Goal: Information Seeking & Learning: Learn about a topic

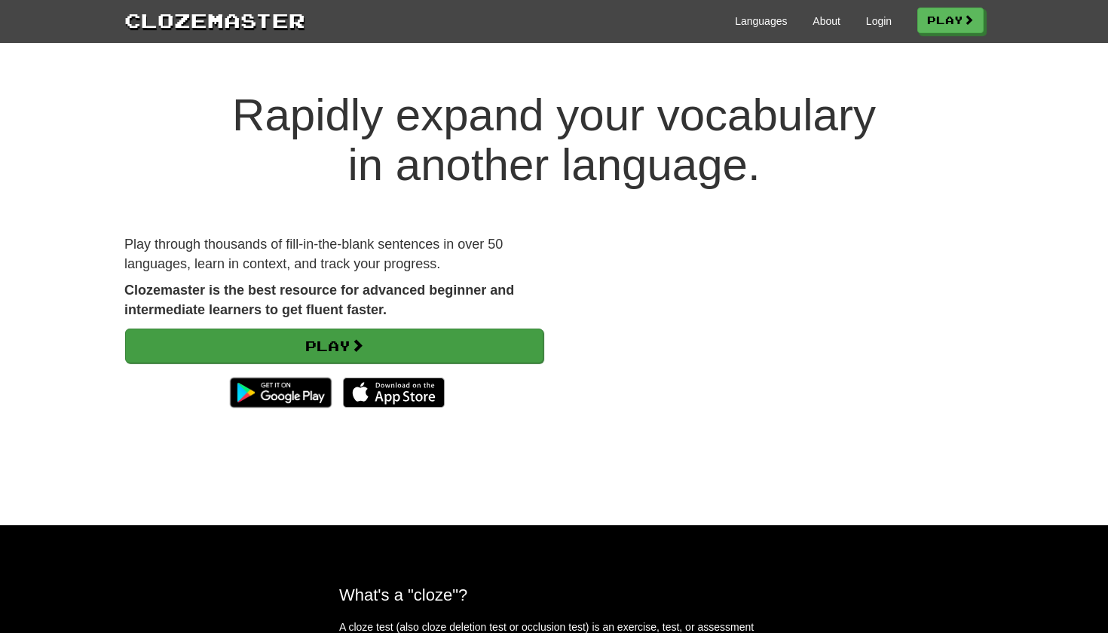
click at [438, 339] on link "Play" at bounding box center [334, 345] width 418 height 35
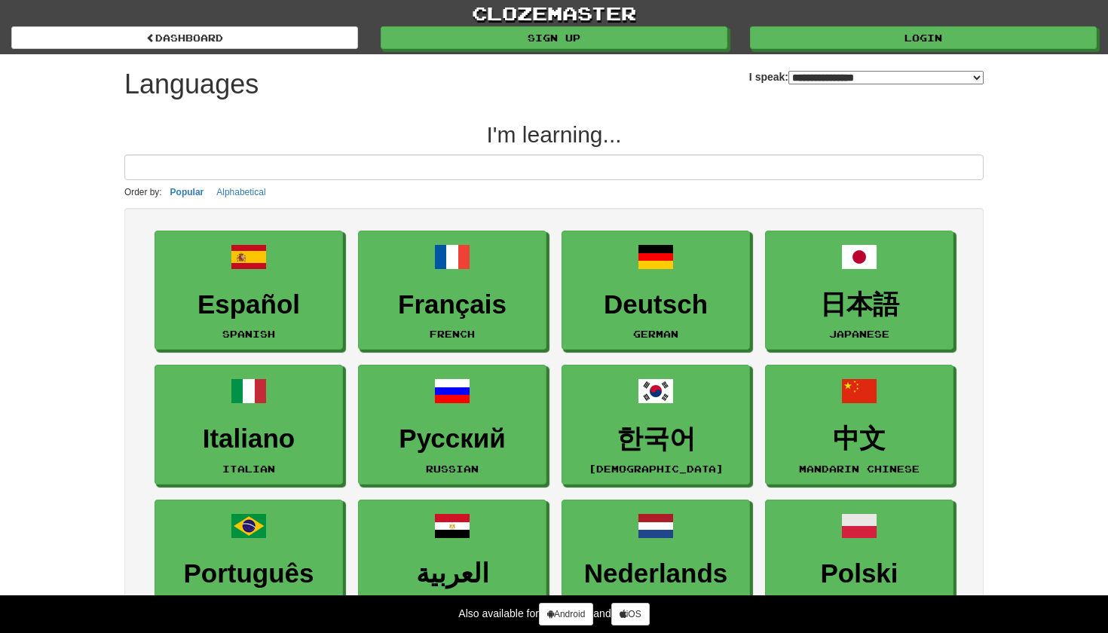
select select "*******"
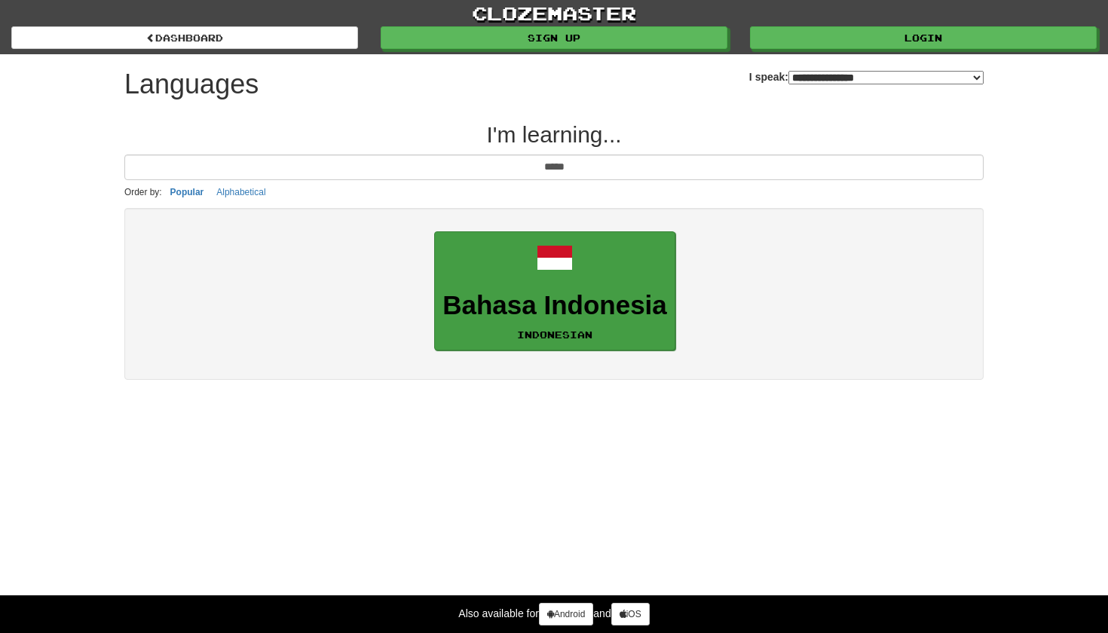
type input "*****"
click at [503, 294] on h3 "Bahasa Indonesia" at bounding box center [554, 305] width 225 height 29
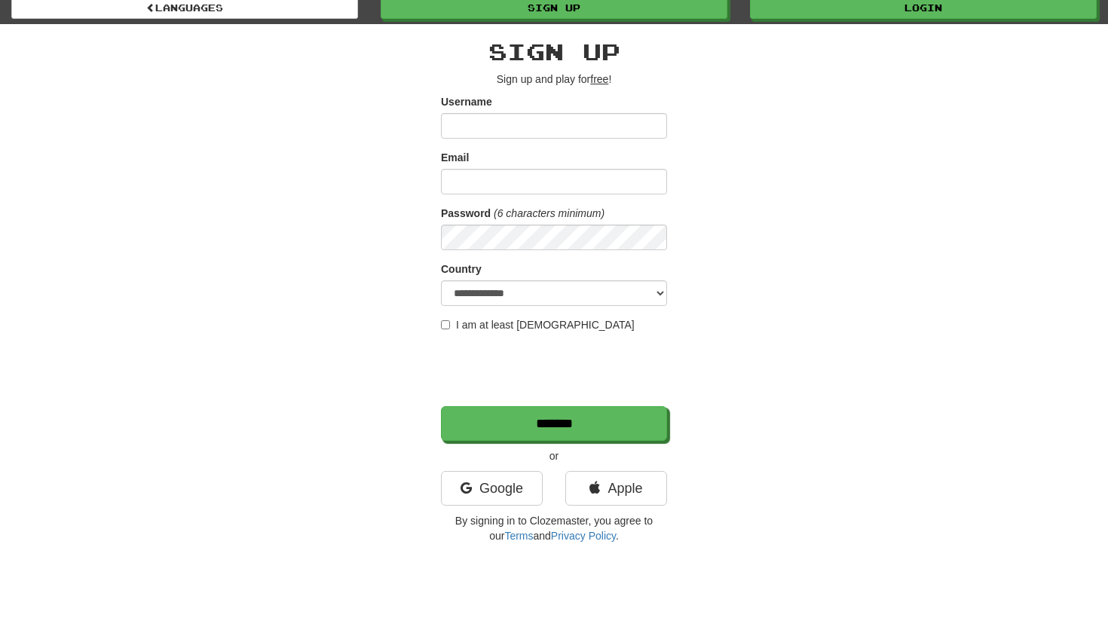
scroll to position [35, 0]
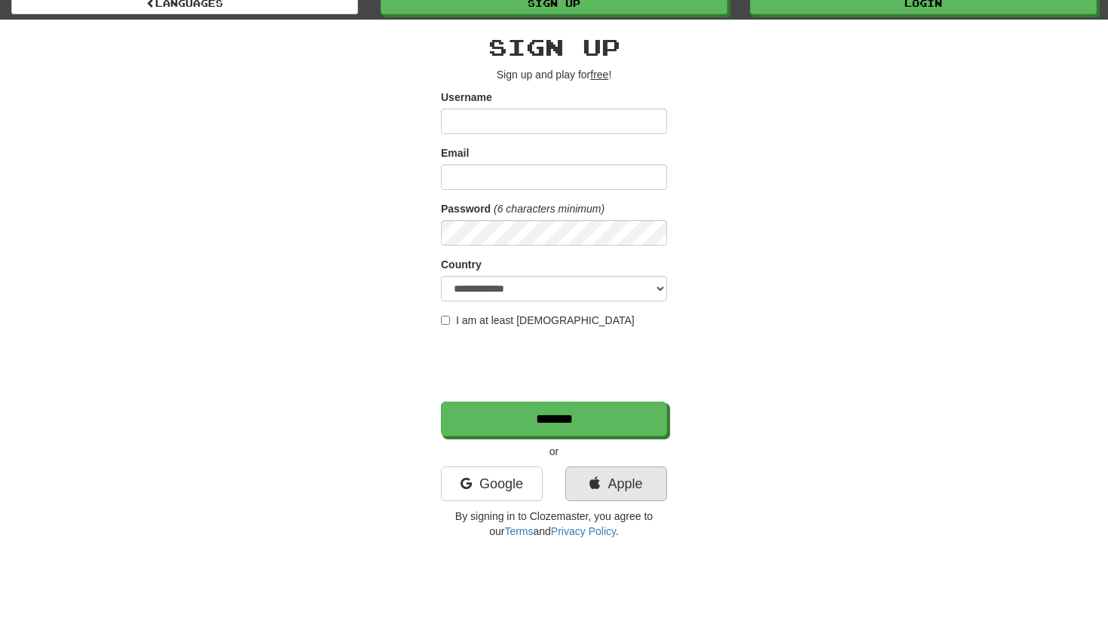
click at [614, 494] on link "Apple" at bounding box center [616, 483] width 102 height 35
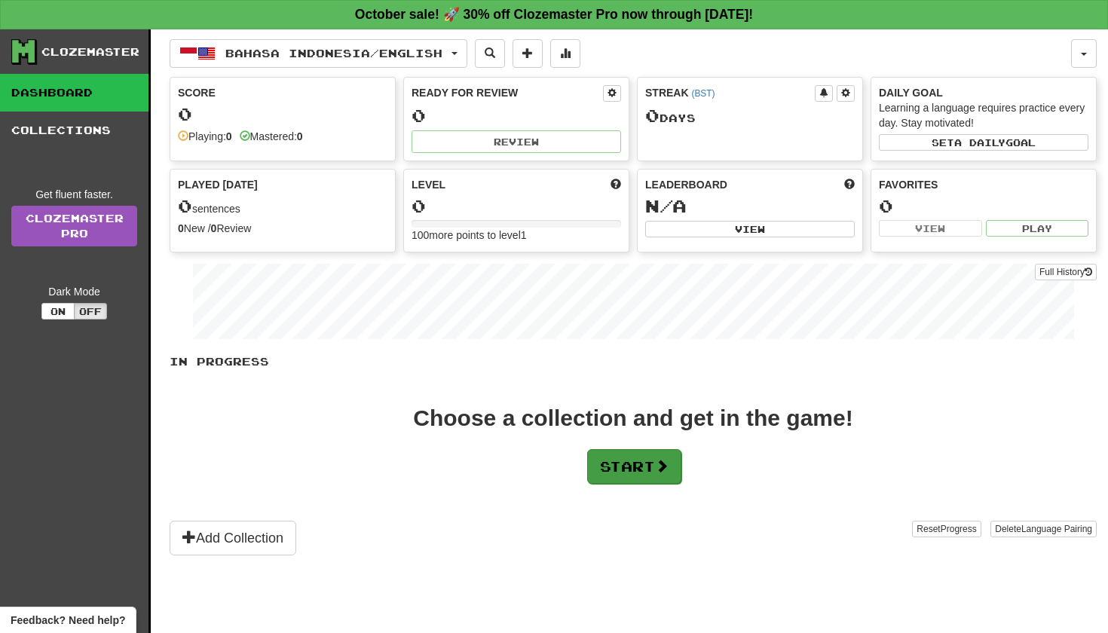
click at [609, 456] on button "Start" at bounding box center [634, 466] width 94 height 35
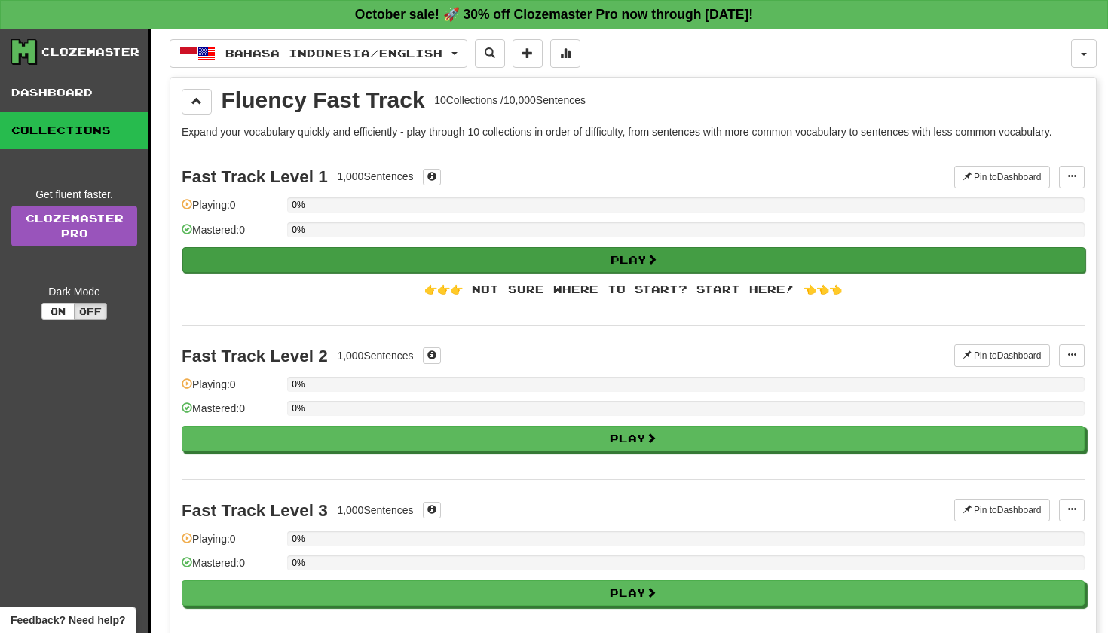
click at [497, 261] on button "Play" at bounding box center [633, 260] width 903 height 26
select select "**"
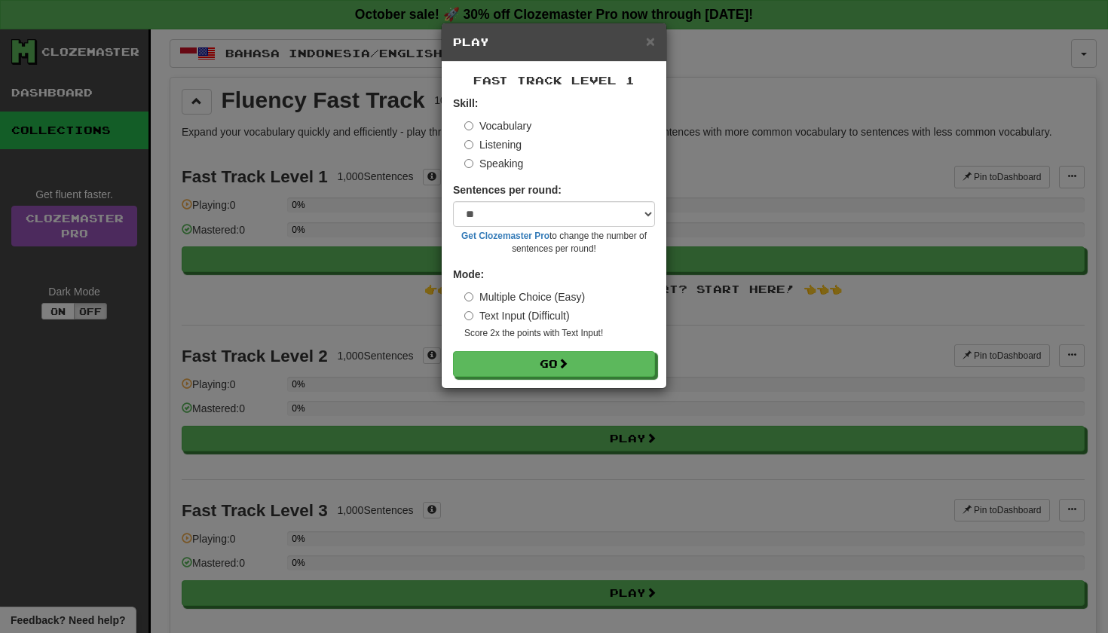
click at [504, 150] on label "Listening" at bounding box center [492, 144] width 57 height 15
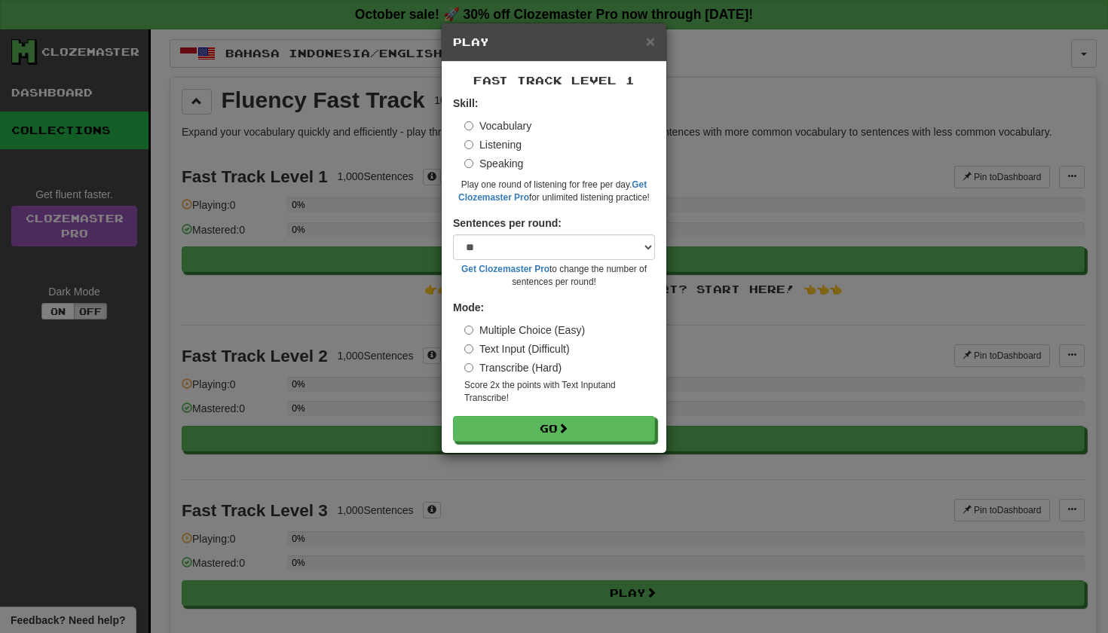
click at [500, 124] on label "Vocabulary" at bounding box center [497, 125] width 67 height 15
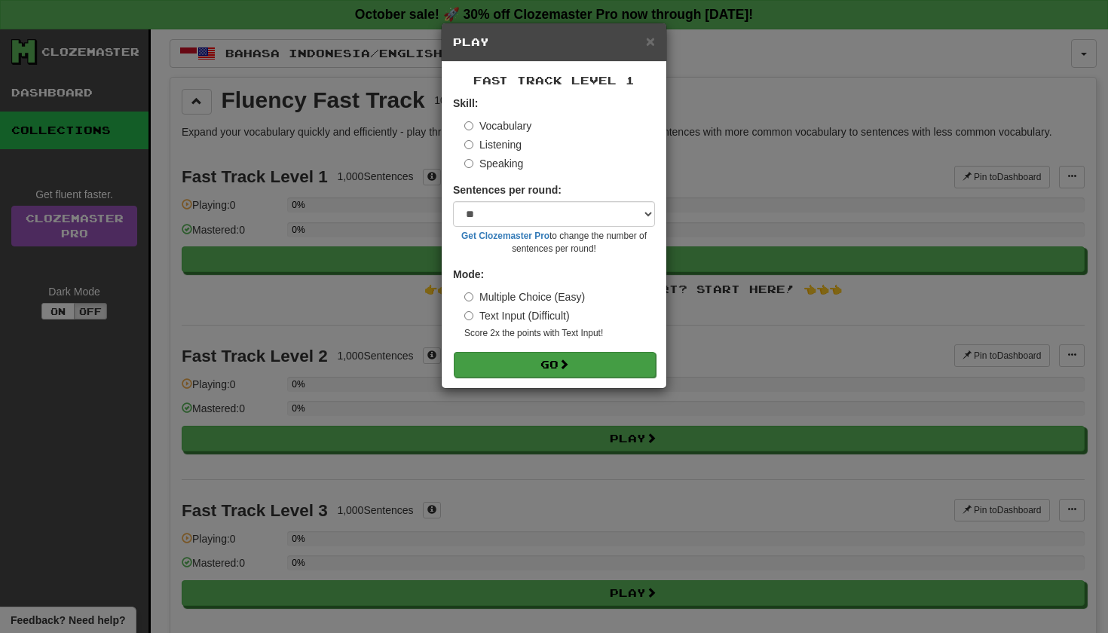
click at [552, 373] on button "Go" at bounding box center [555, 365] width 202 height 26
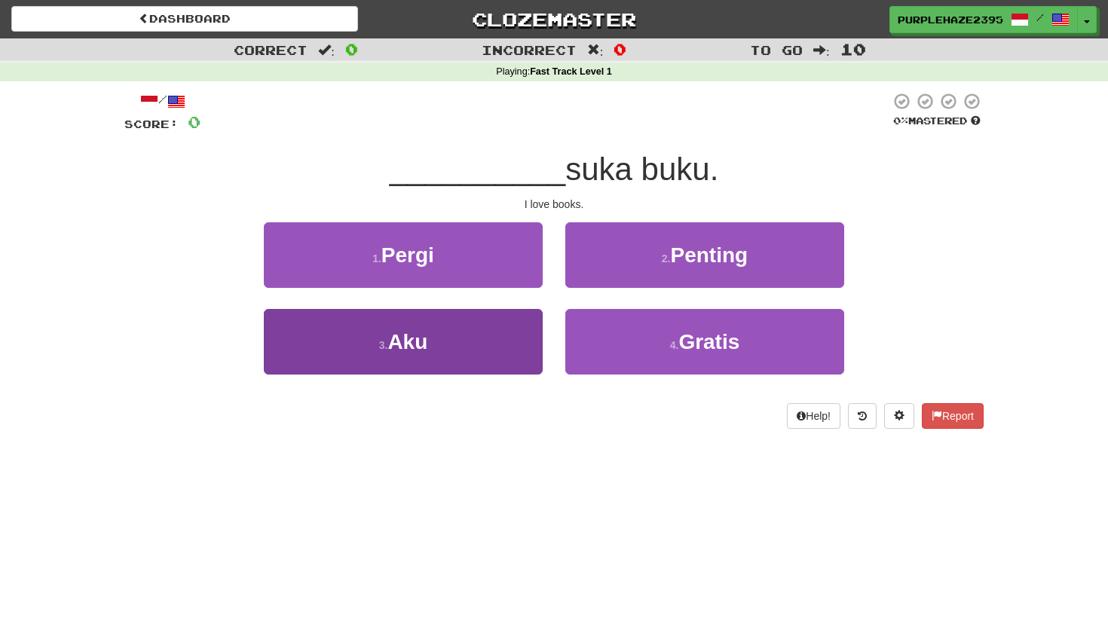
click at [503, 353] on button "3 . Aku" at bounding box center [403, 342] width 279 height 66
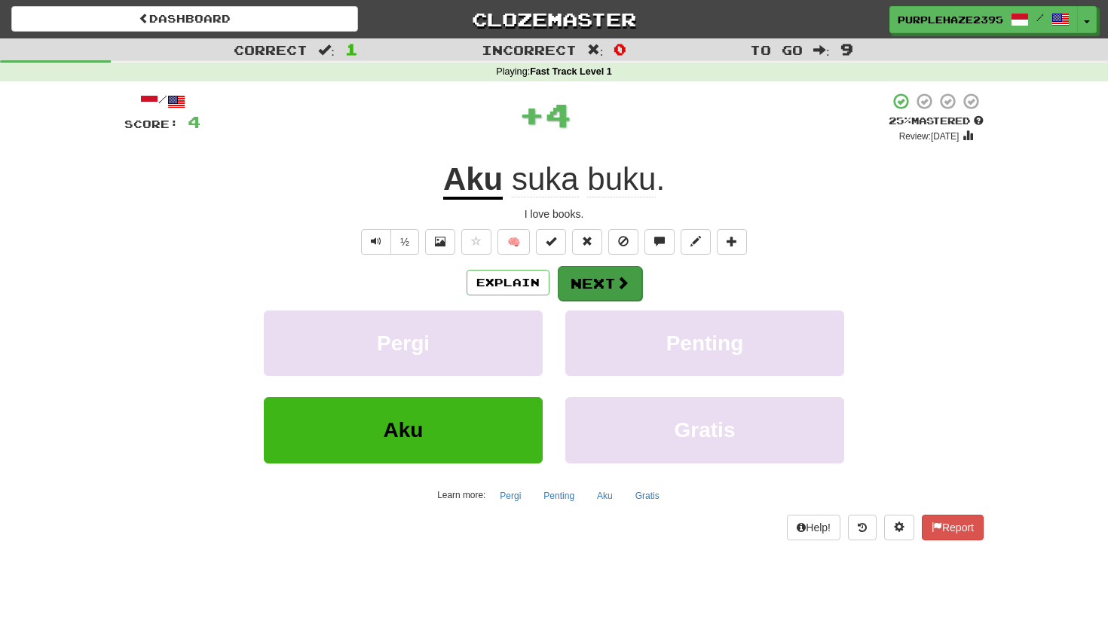
click at [619, 281] on span at bounding box center [623, 283] width 14 height 14
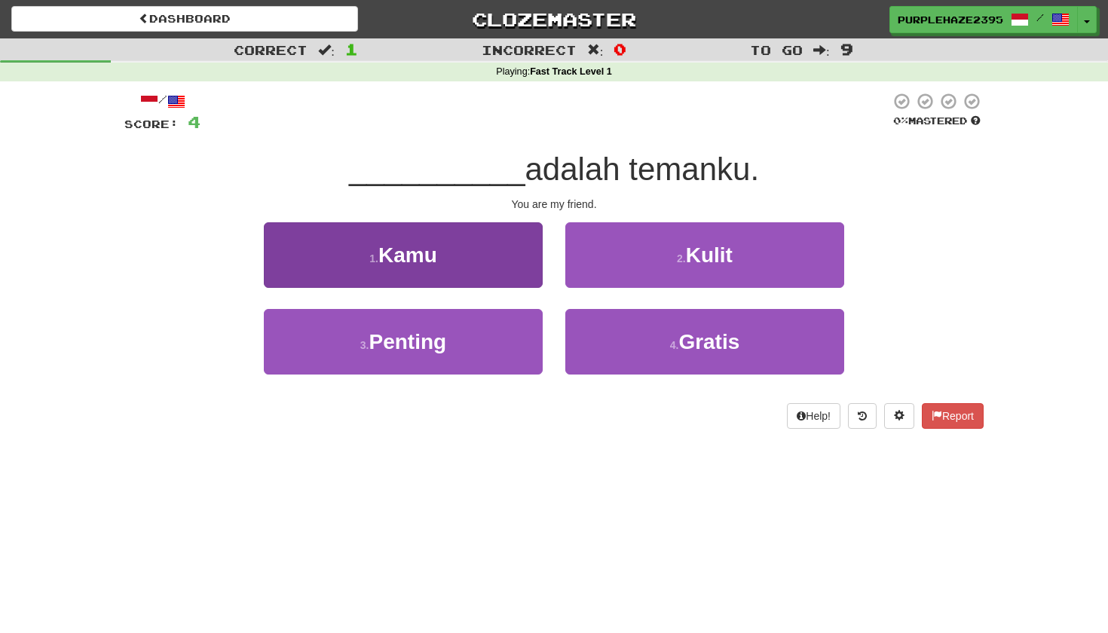
click at [481, 252] on button "1 . Kamu" at bounding box center [403, 255] width 279 height 66
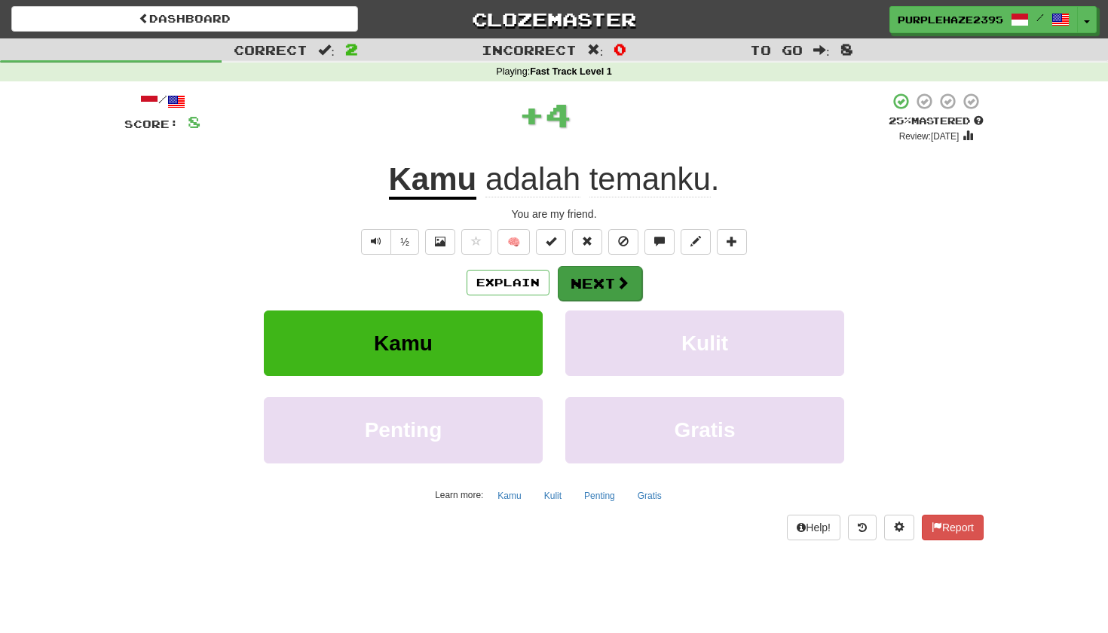
click at [580, 274] on button "Next" at bounding box center [600, 283] width 84 height 35
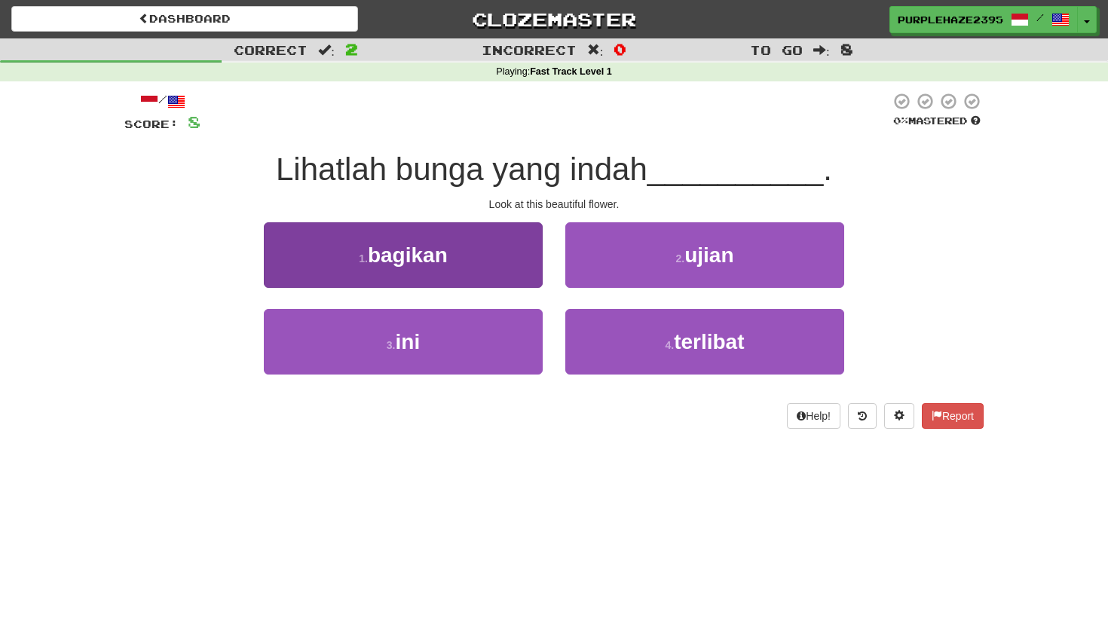
click at [435, 249] on span "bagikan" at bounding box center [408, 254] width 80 height 23
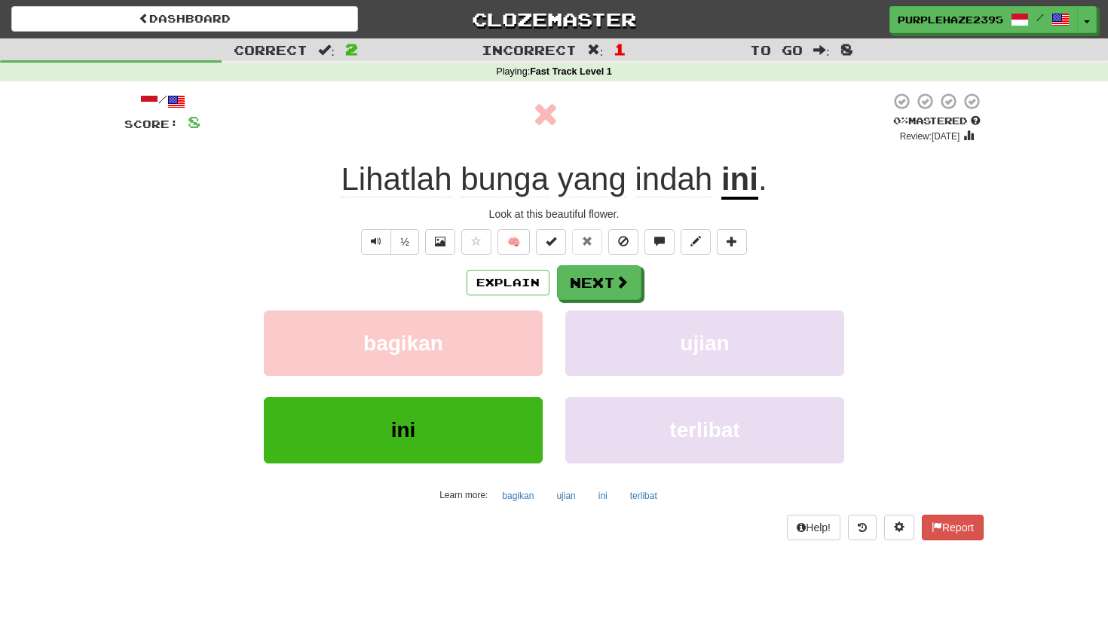
click at [738, 181] on u "ini" at bounding box center [739, 180] width 37 height 38
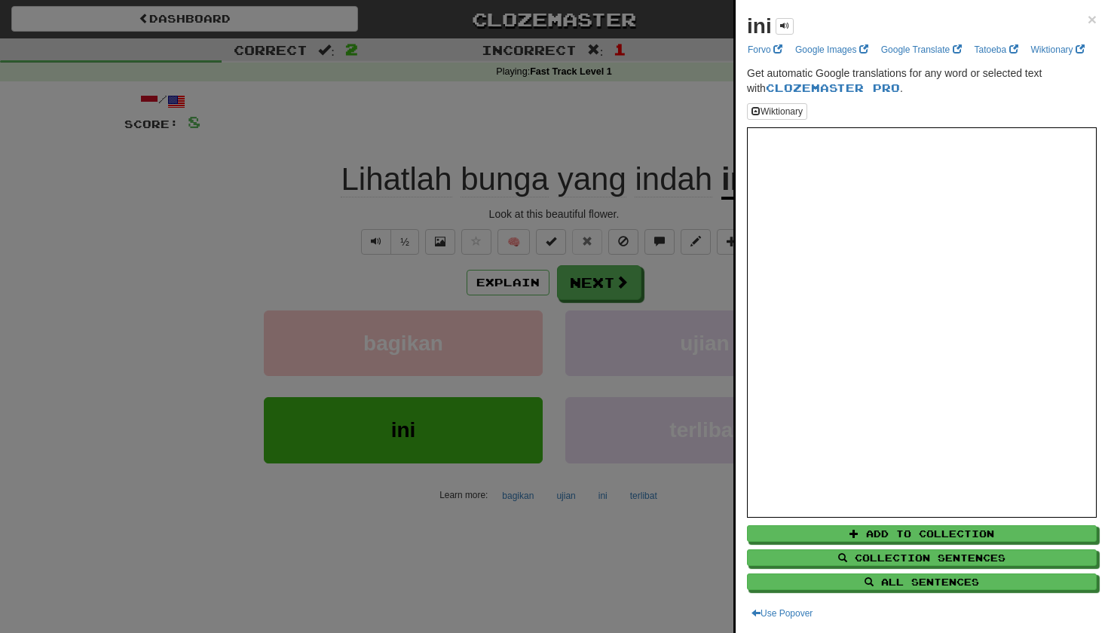
click at [561, 289] on div at bounding box center [554, 316] width 1108 height 633
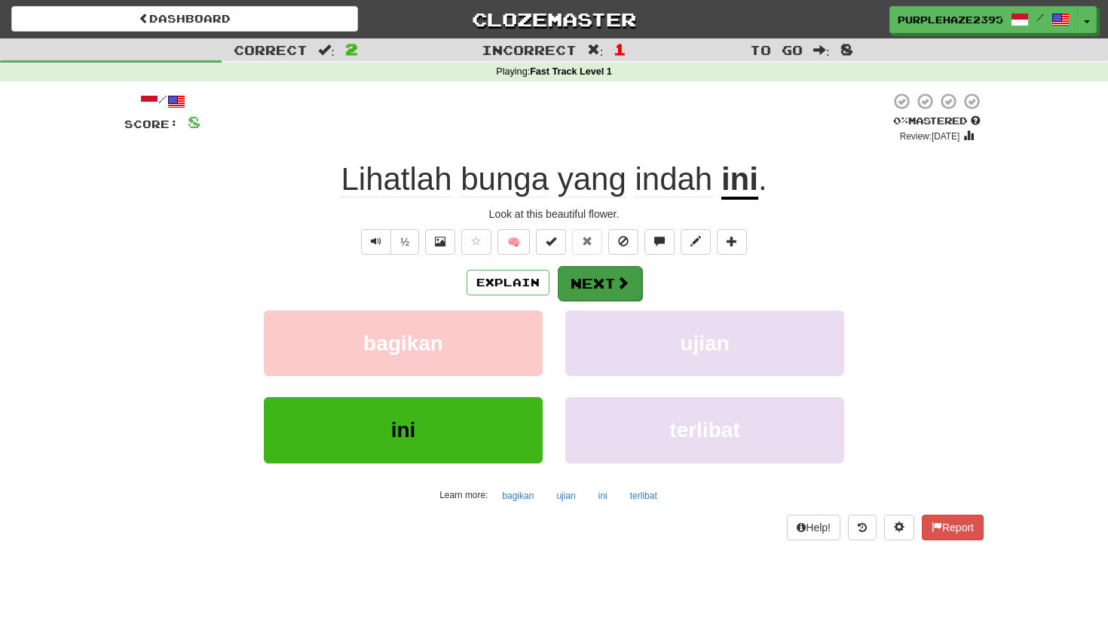
click at [598, 287] on button "Next" at bounding box center [600, 283] width 84 height 35
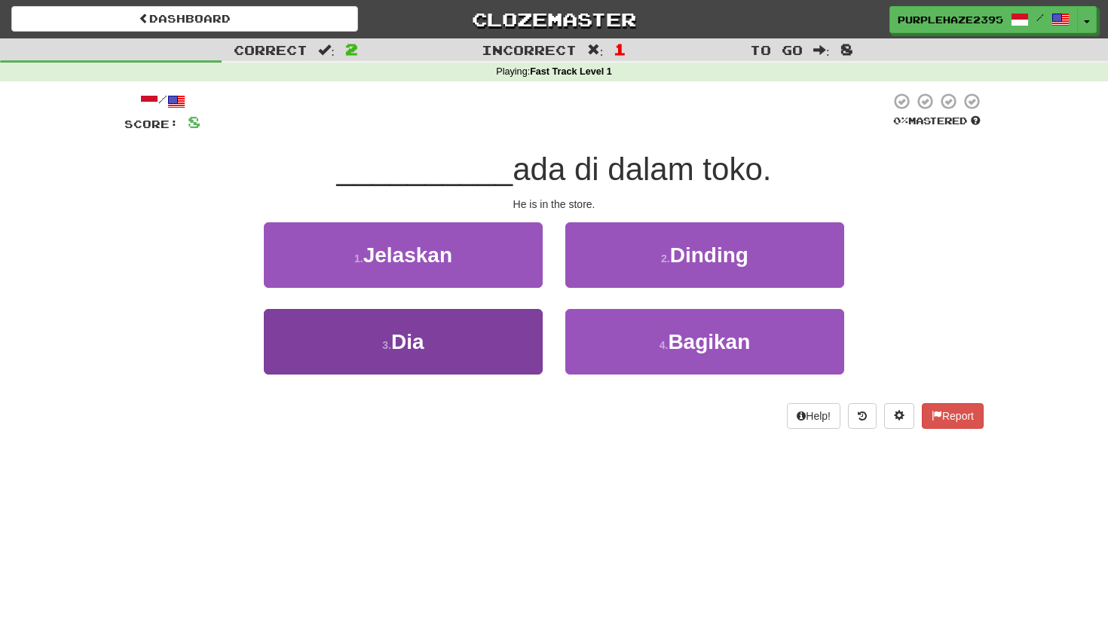
click at [512, 324] on button "3 . Dia" at bounding box center [403, 342] width 279 height 66
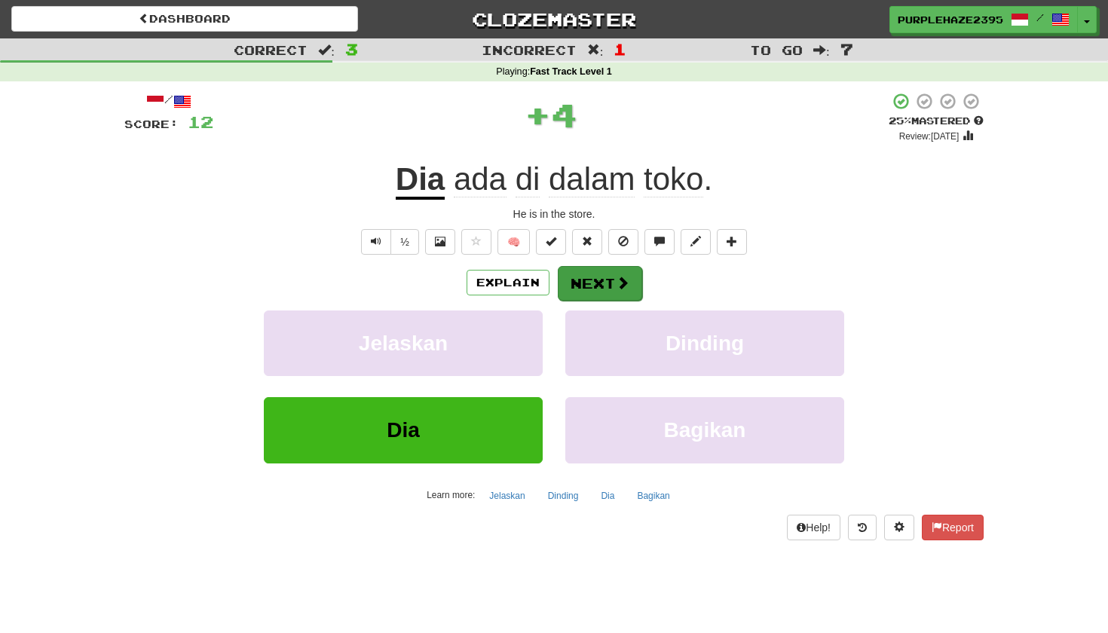
click at [613, 286] on button "Next" at bounding box center [600, 283] width 84 height 35
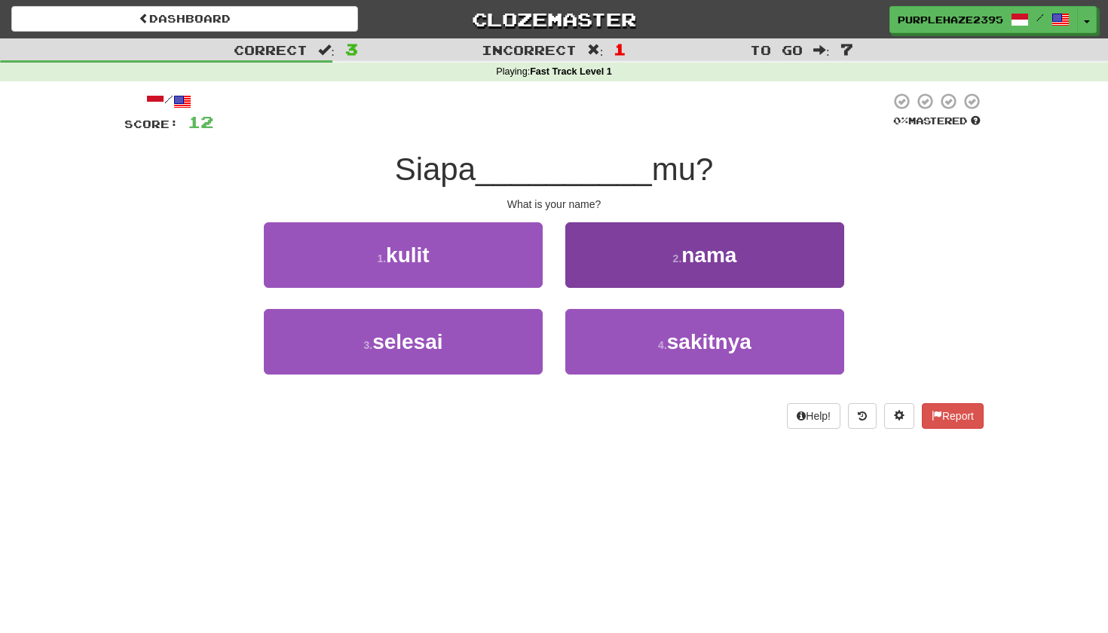
click at [616, 265] on button "2 . nama" at bounding box center [704, 255] width 279 height 66
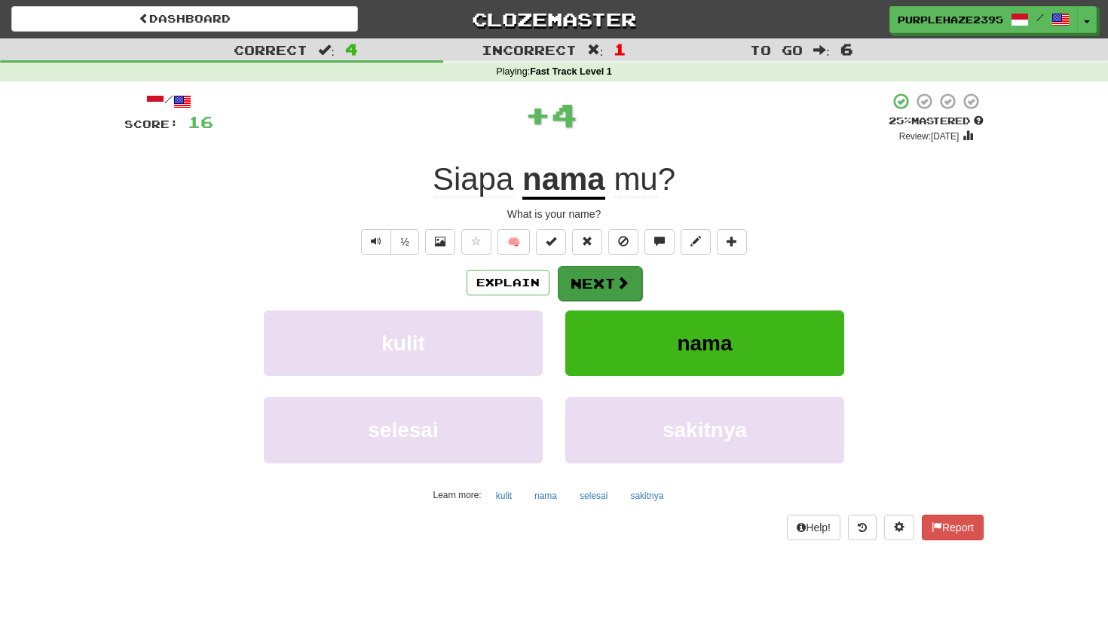
click at [603, 282] on button "Next" at bounding box center [600, 283] width 84 height 35
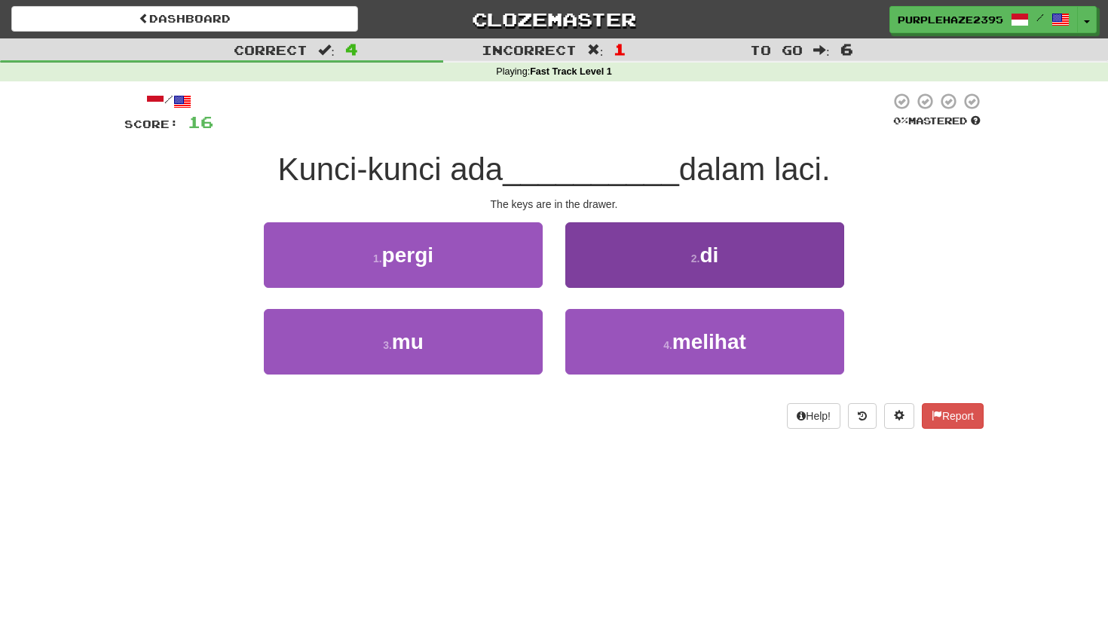
click at [655, 249] on button "2 . di" at bounding box center [704, 255] width 279 height 66
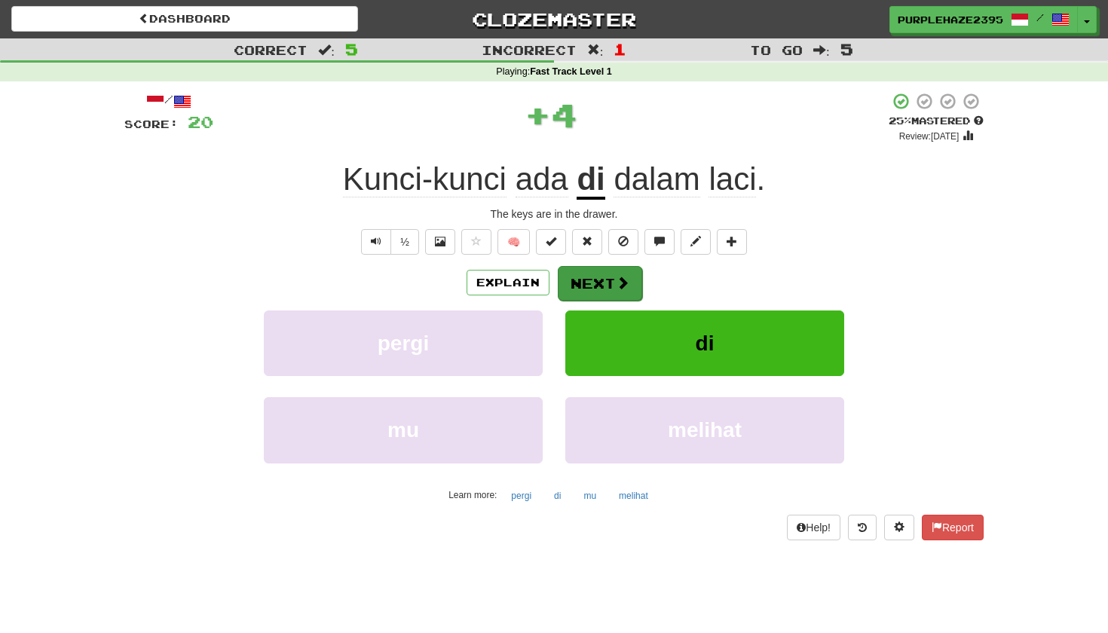
click at [601, 281] on button "Next" at bounding box center [600, 283] width 84 height 35
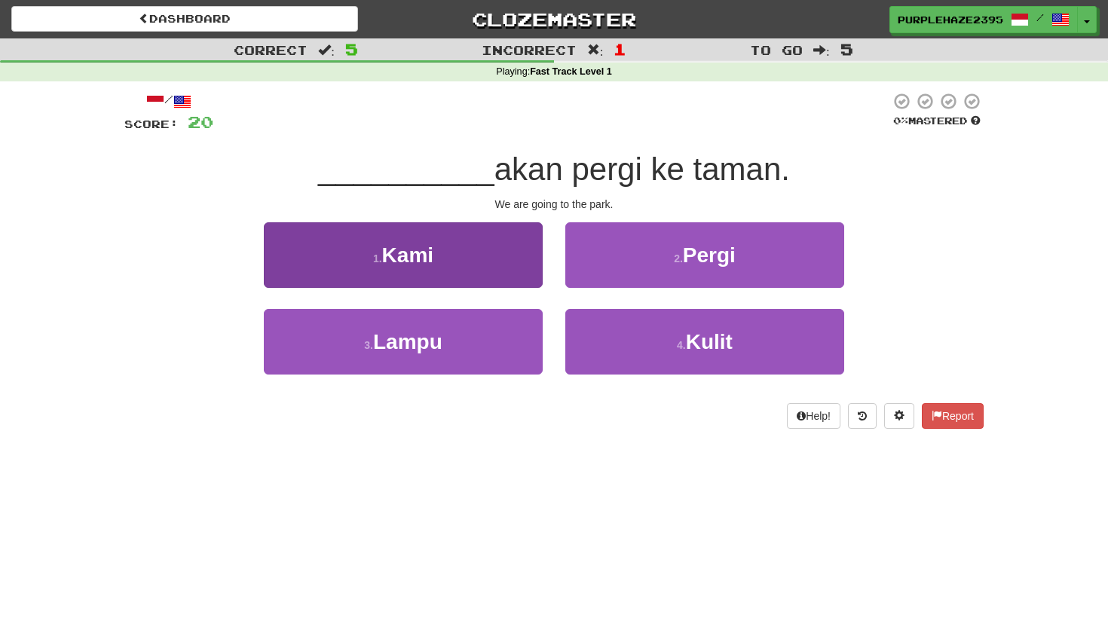
click at [478, 271] on button "1 . Kami" at bounding box center [403, 255] width 279 height 66
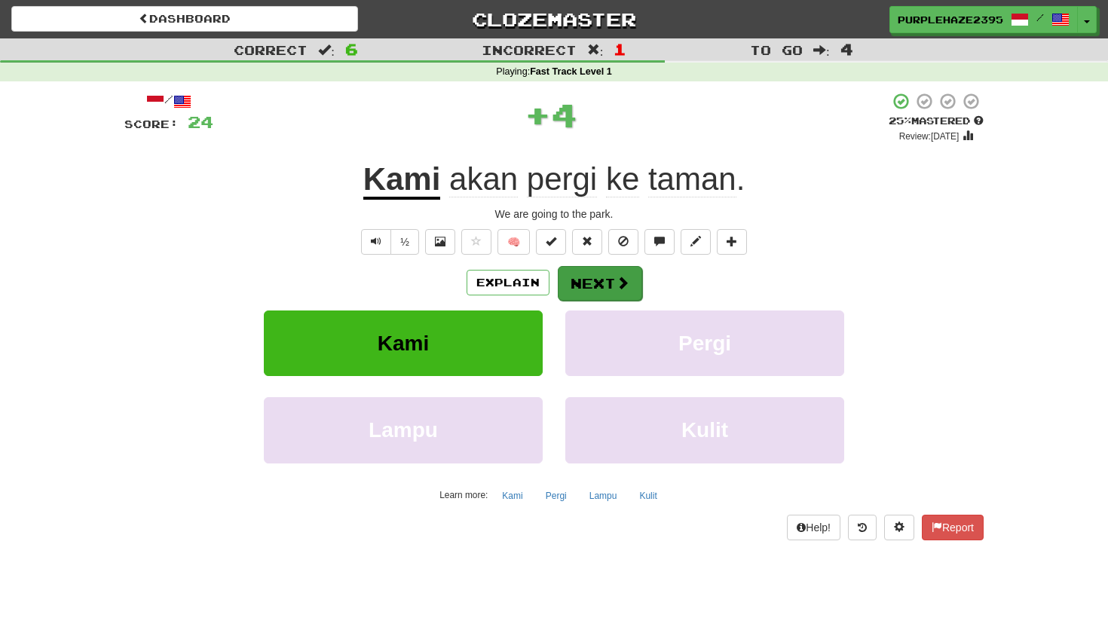
click at [619, 289] on button "Next" at bounding box center [600, 283] width 84 height 35
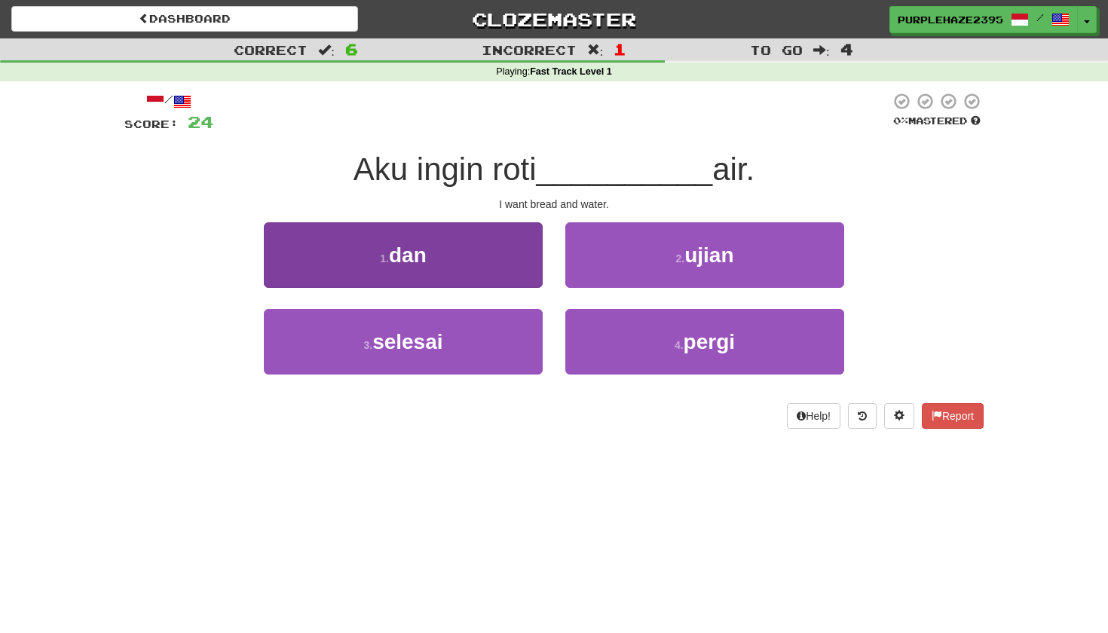
click at [432, 258] on button "1 . dan" at bounding box center [403, 255] width 279 height 66
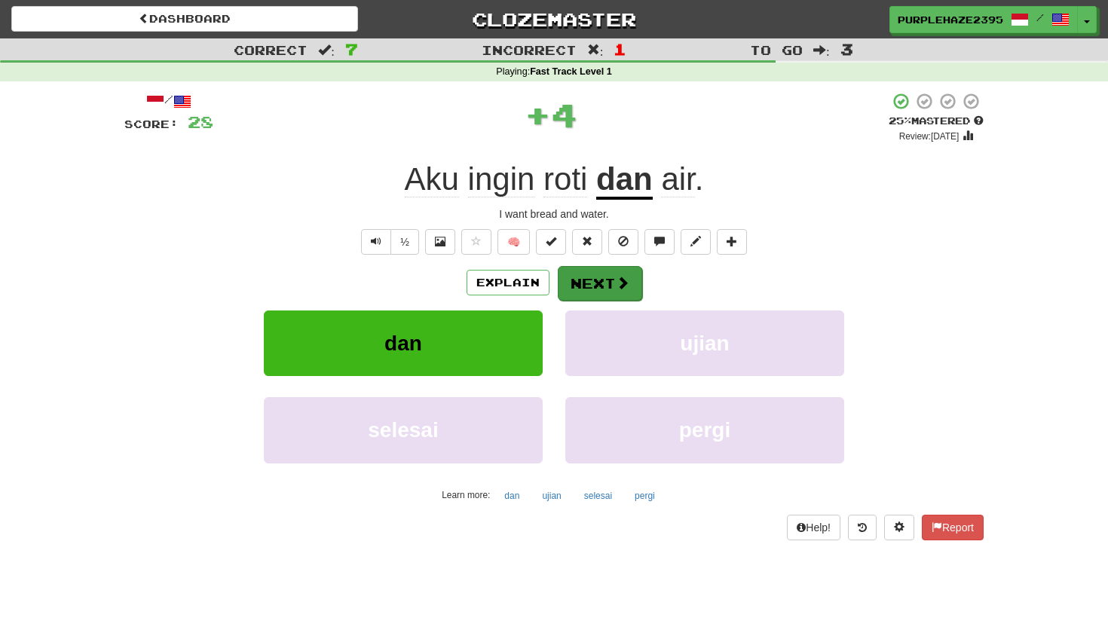
click at [598, 296] on button "Next" at bounding box center [600, 283] width 84 height 35
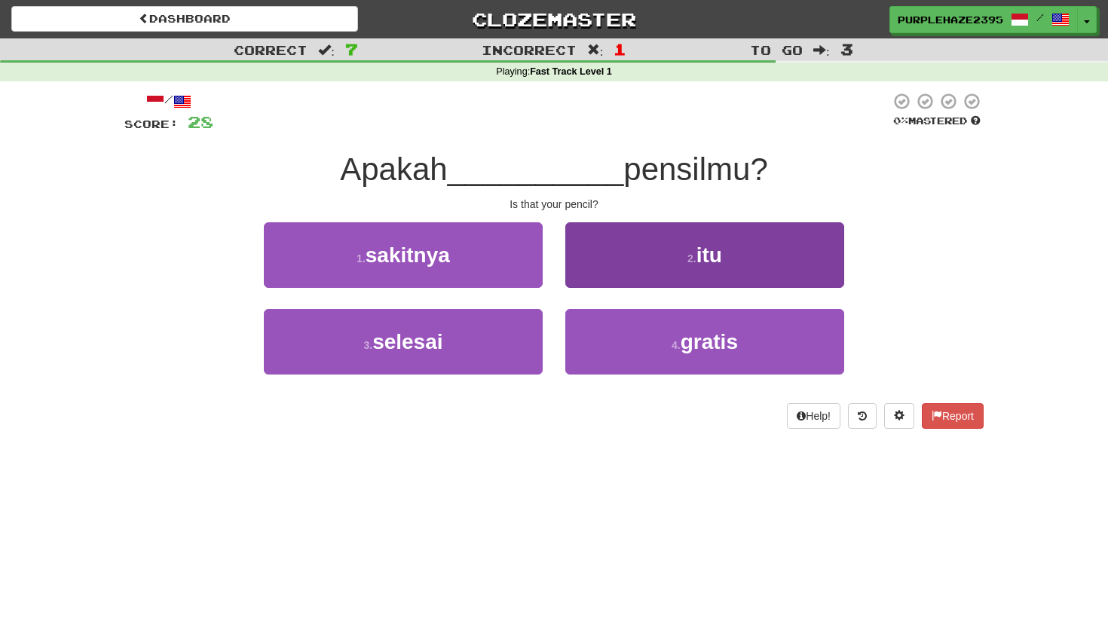
click at [642, 268] on button "2 . itu" at bounding box center [704, 255] width 279 height 66
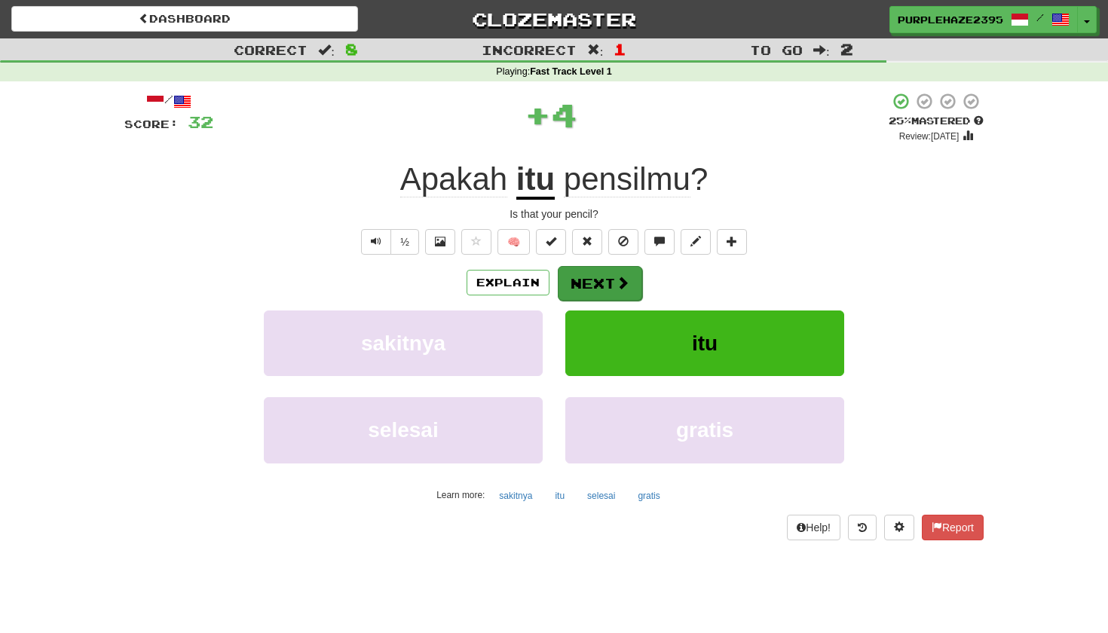
click at [610, 283] on button "Next" at bounding box center [600, 283] width 84 height 35
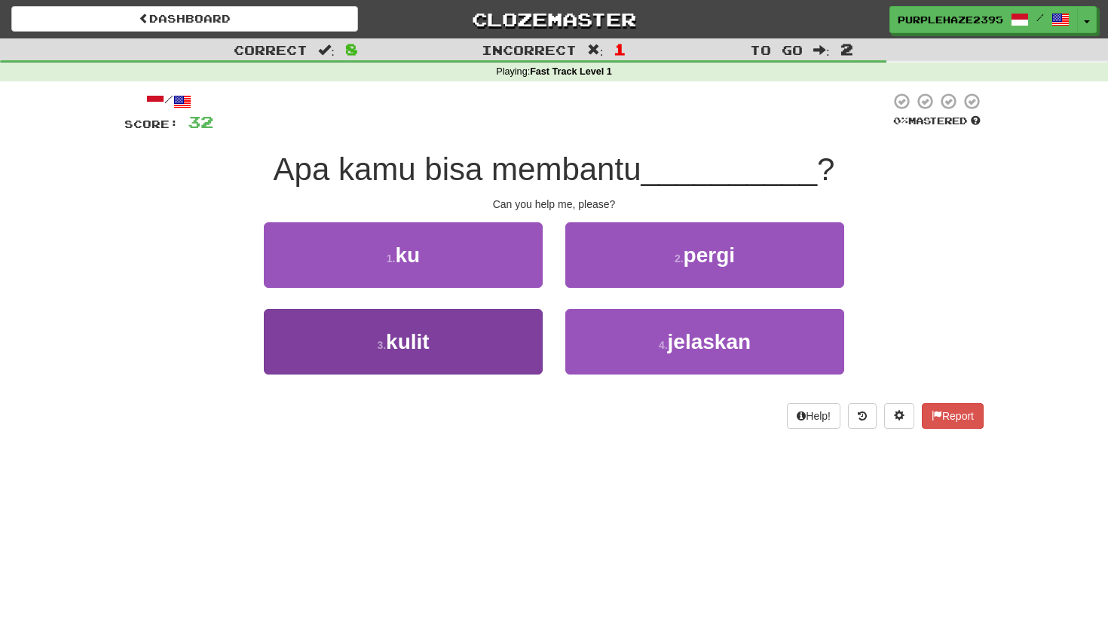
click at [470, 319] on button "3 . kulit" at bounding box center [403, 342] width 279 height 66
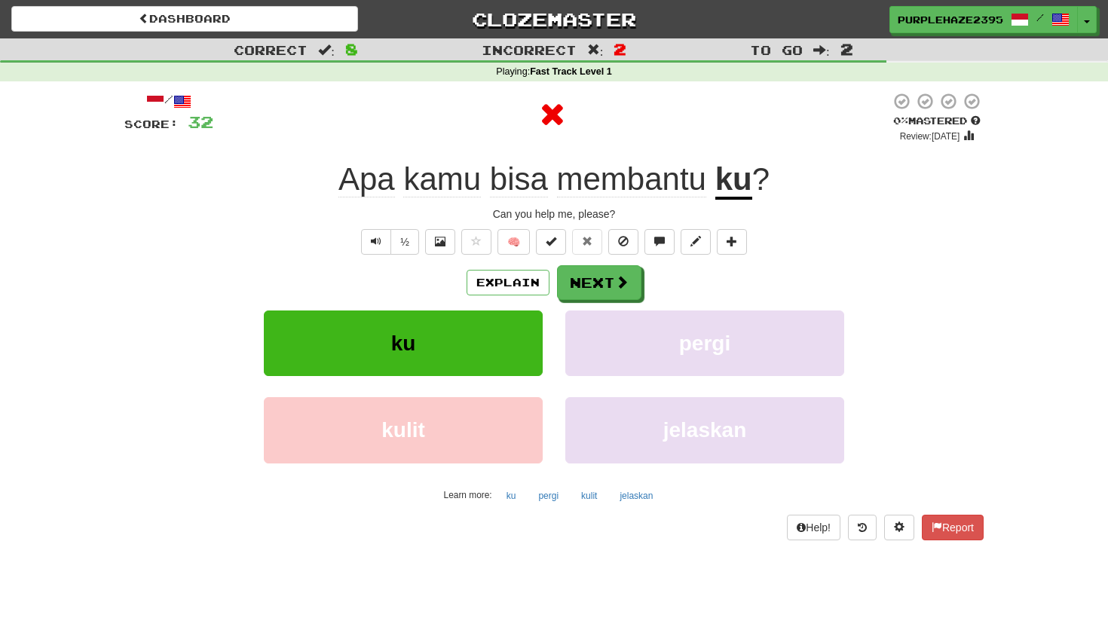
click at [744, 194] on u "ku" at bounding box center [733, 180] width 37 height 38
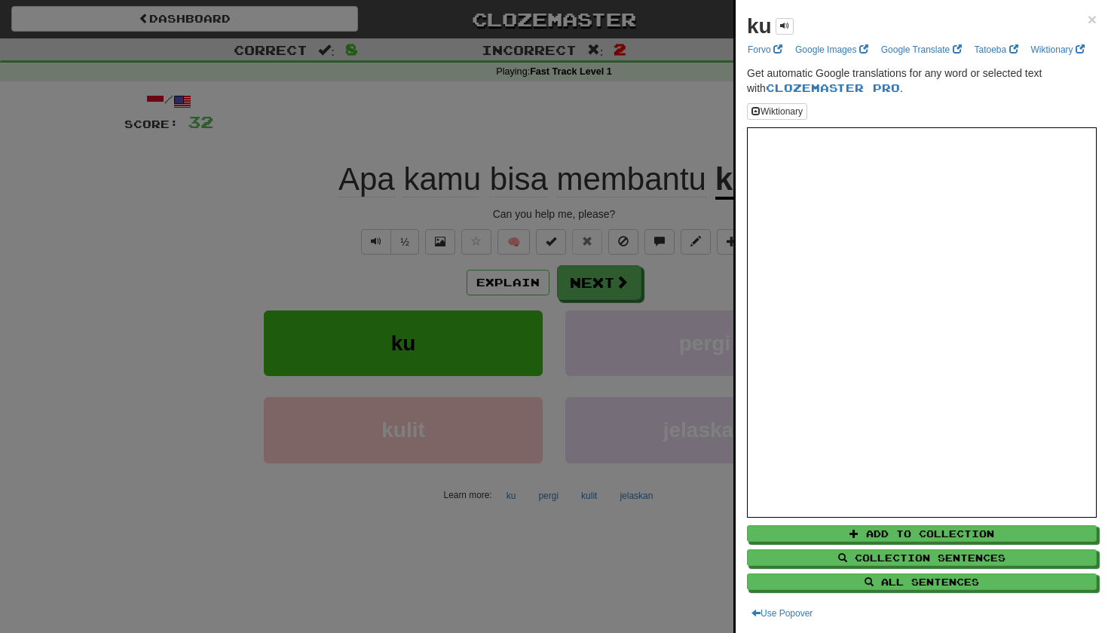
click at [671, 291] on div at bounding box center [554, 316] width 1108 height 633
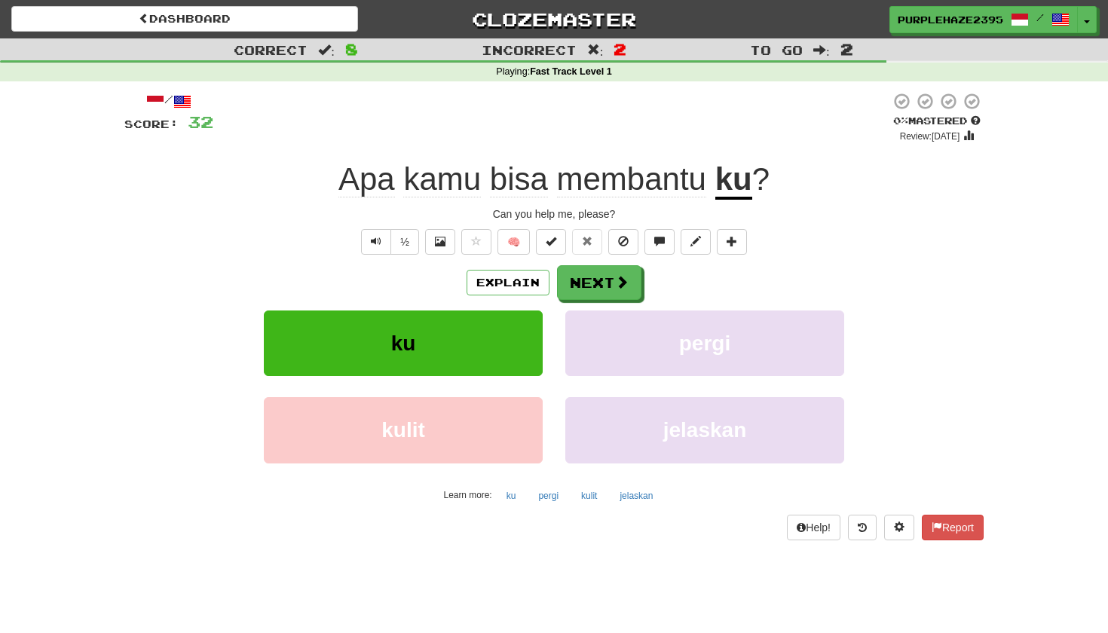
click at [518, 200] on div "/ Score: 32 0 % Mastered Review: 2025-10-15 Apa kamu bisa membantu ku ? Can you…" at bounding box center [553, 316] width 859 height 448
click at [519, 185] on span "bisa" at bounding box center [519, 179] width 58 height 36
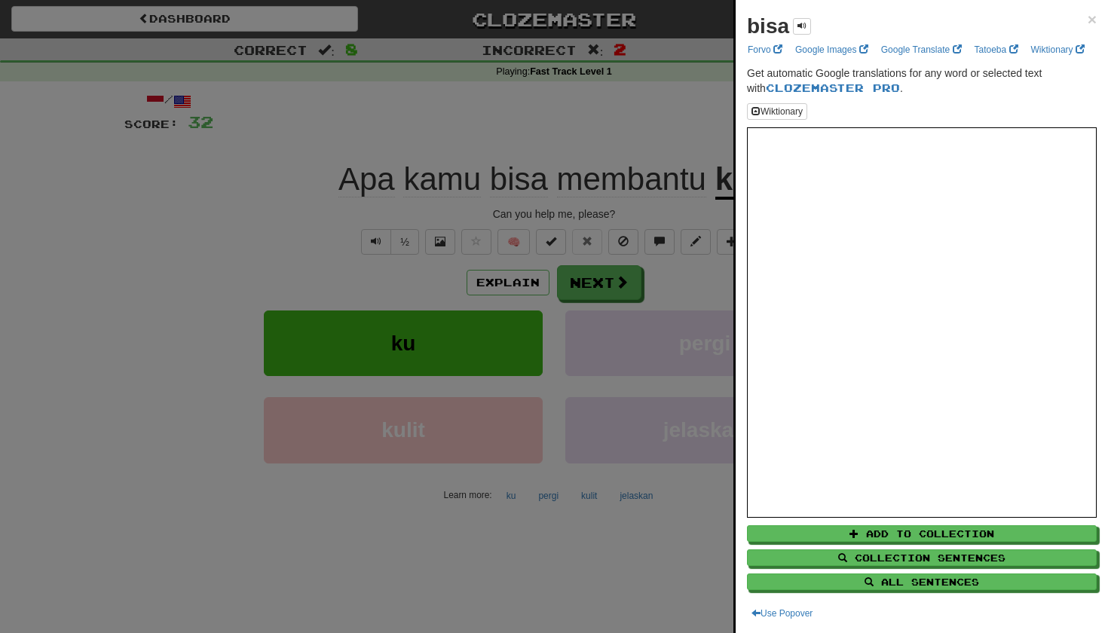
click at [566, 179] on div at bounding box center [554, 316] width 1108 height 633
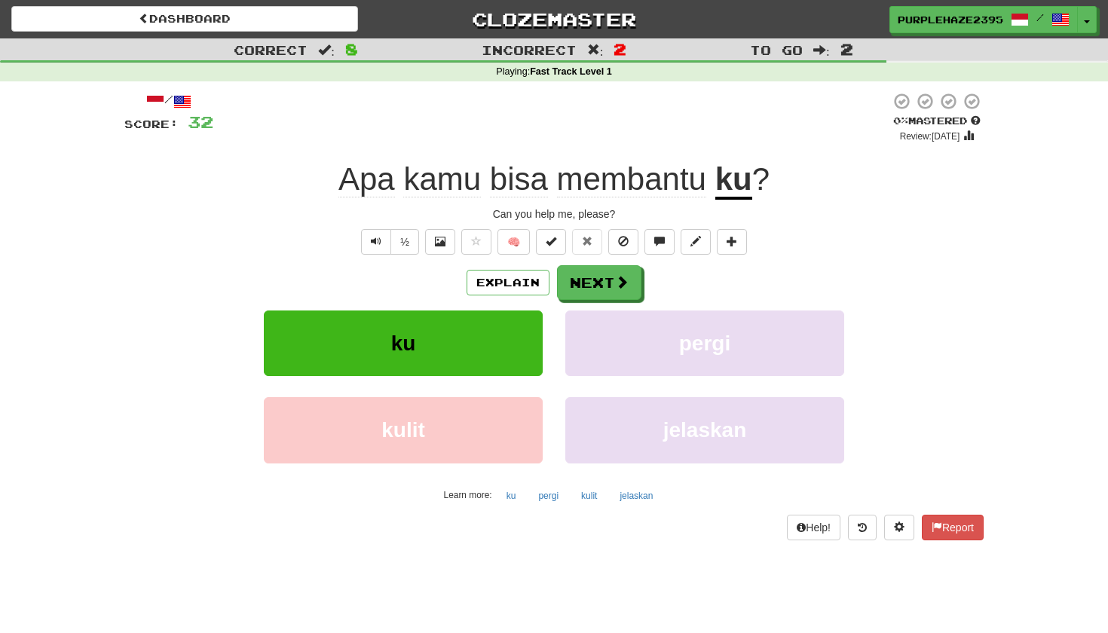
click at [617, 179] on span "membantu" at bounding box center [631, 179] width 149 height 36
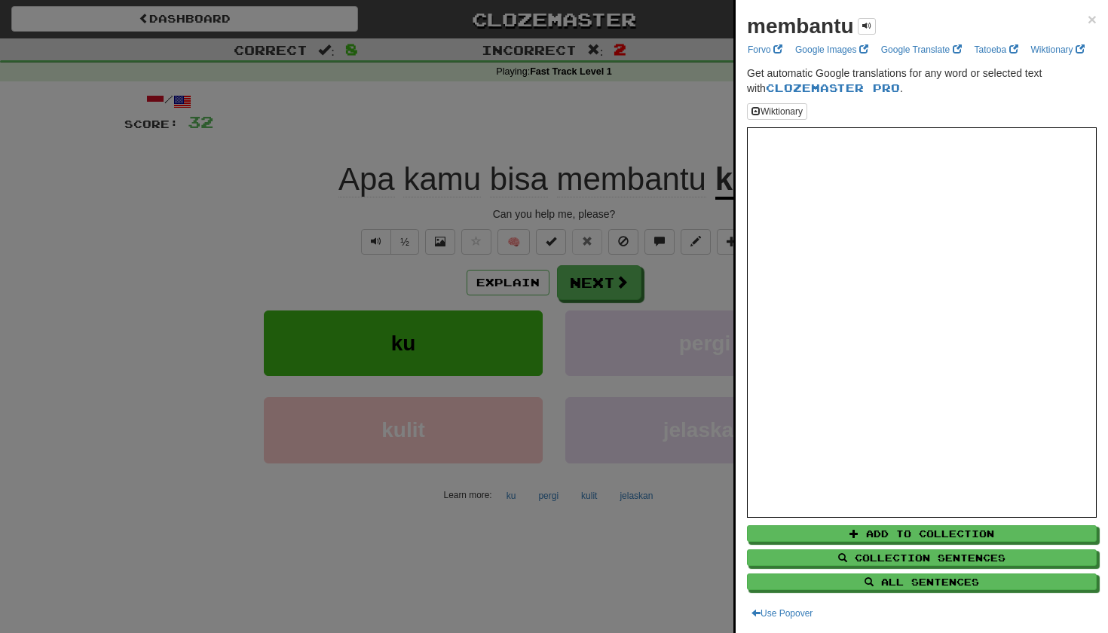
click at [628, 154] on div at bounding box center [554, 316] width 1108 height 633
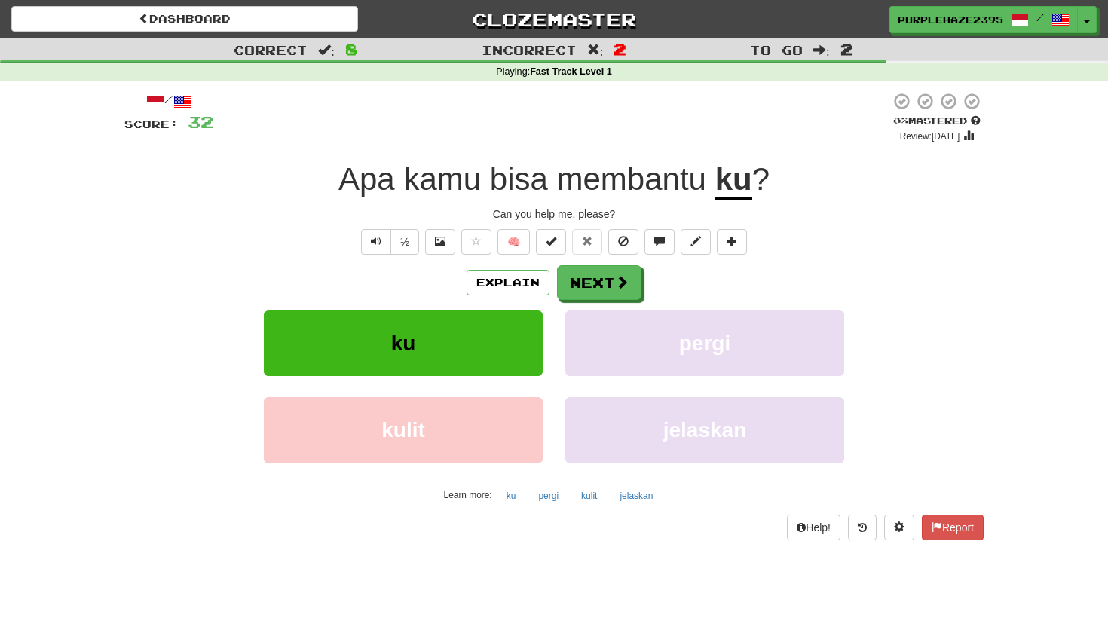
click at [735, 183] on u "ku" at bounding box center [733, 180] width 37 height 38
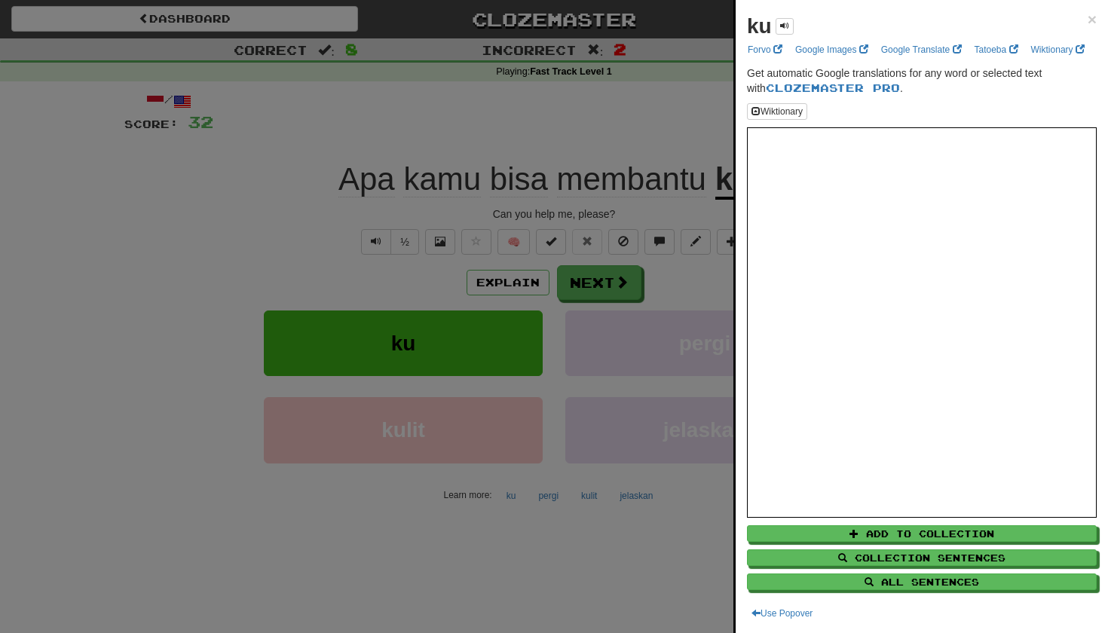
click at [686, 288] on div at bounding box center [554, 316] width 1108 height 633
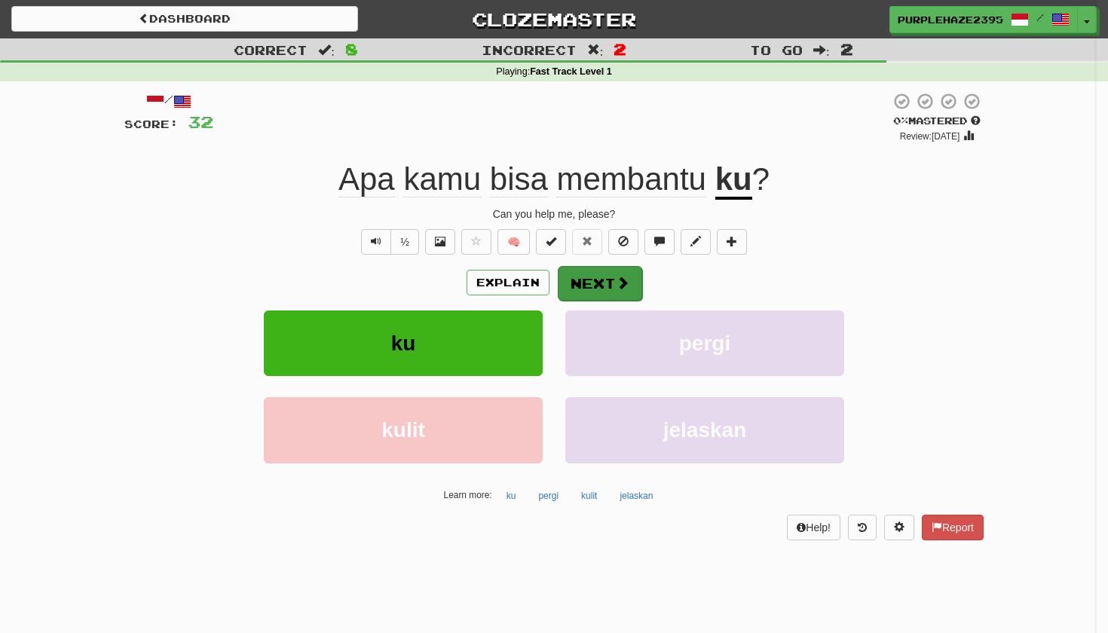
click at [582, 284] on button "Next" at bounding box center [600, 283] width 84 height 35
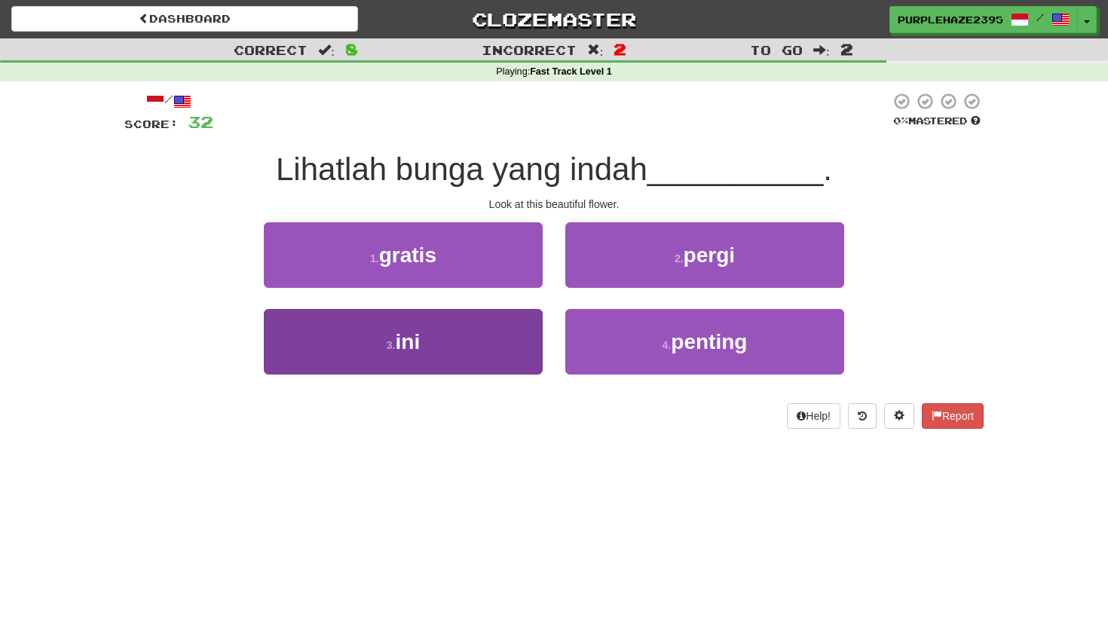
click at [424, 324] on button "3 . ini" at bounding box center [403, 342] width 279 height 66
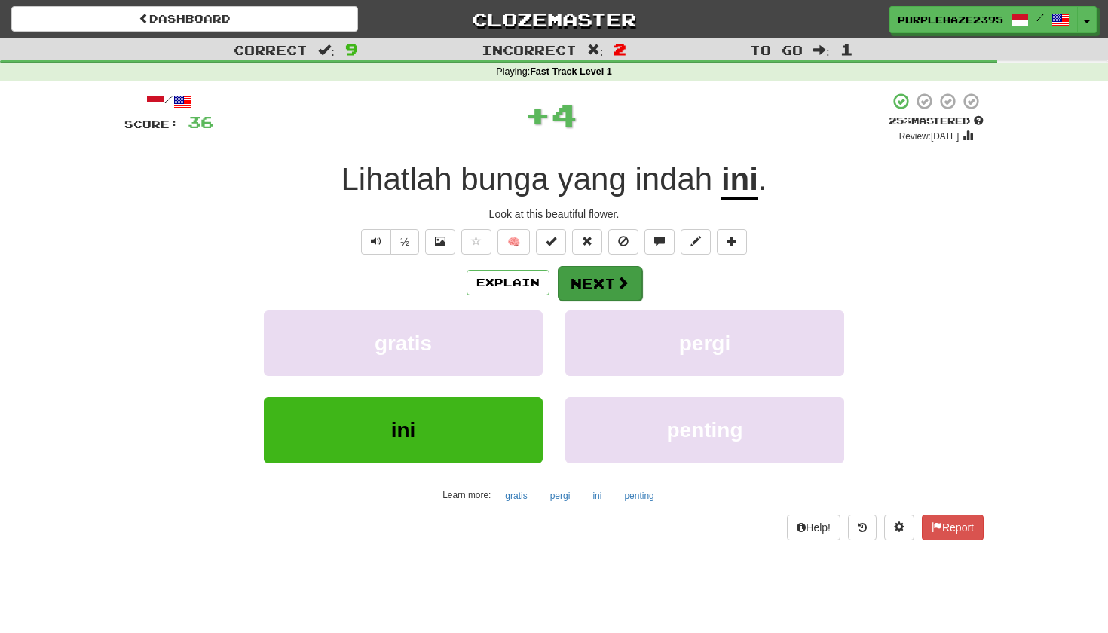
click at [611, 294] on button "Next" at bounding box center [600, 283] width 84 height 35
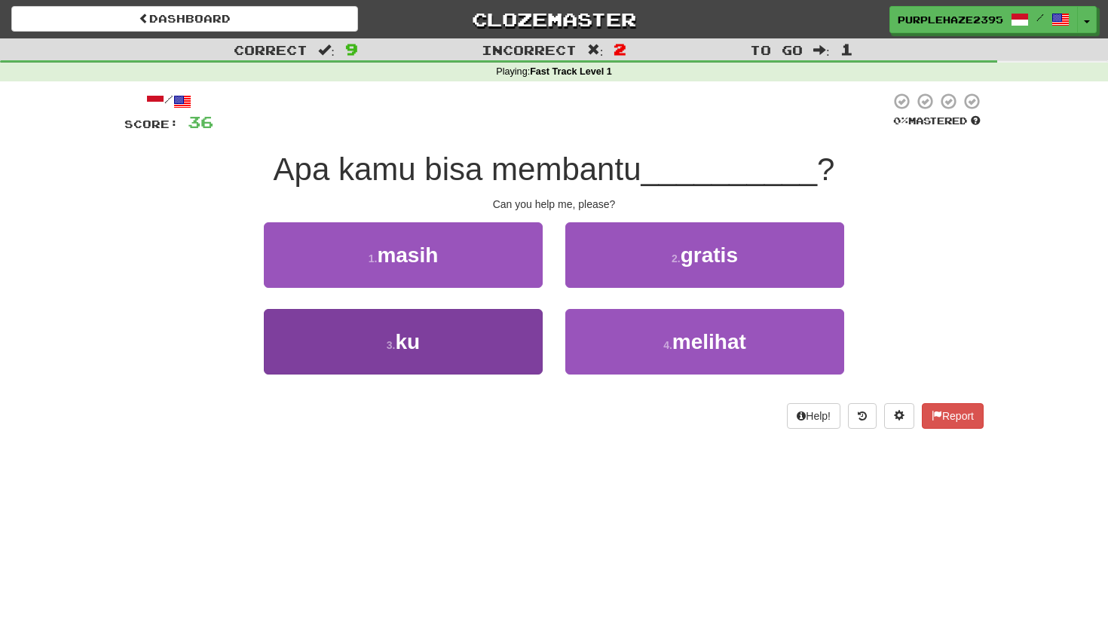
click at [482, 346] on button "3 . ku" at bounding box center [403, 342] width 279 height 66
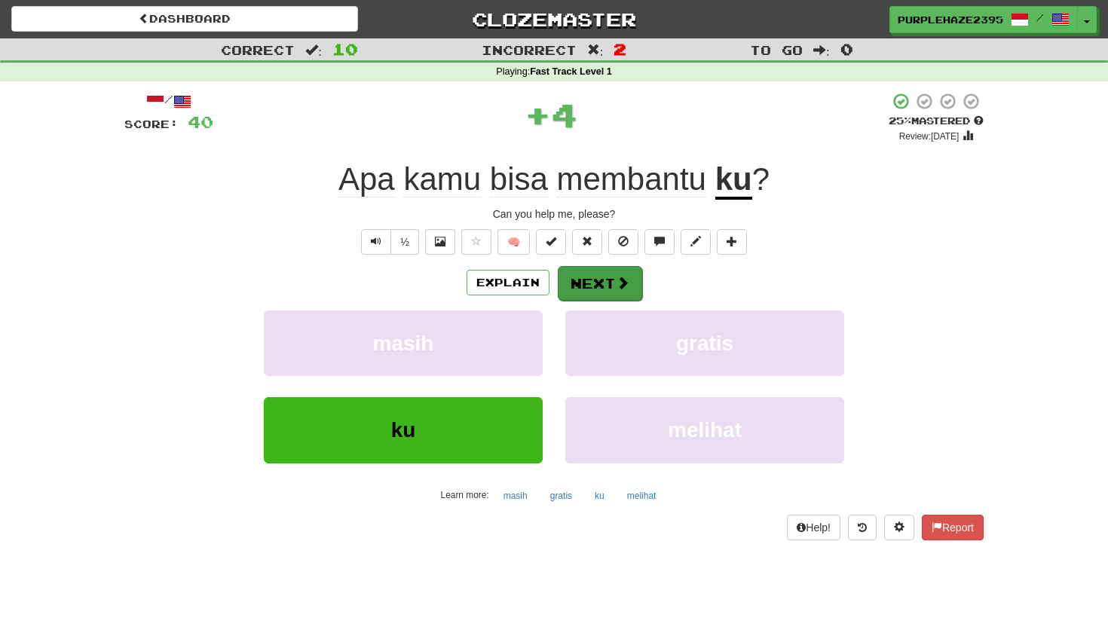
click at [625, 286] on span at bounding box center [623, 283] width 14 height 14
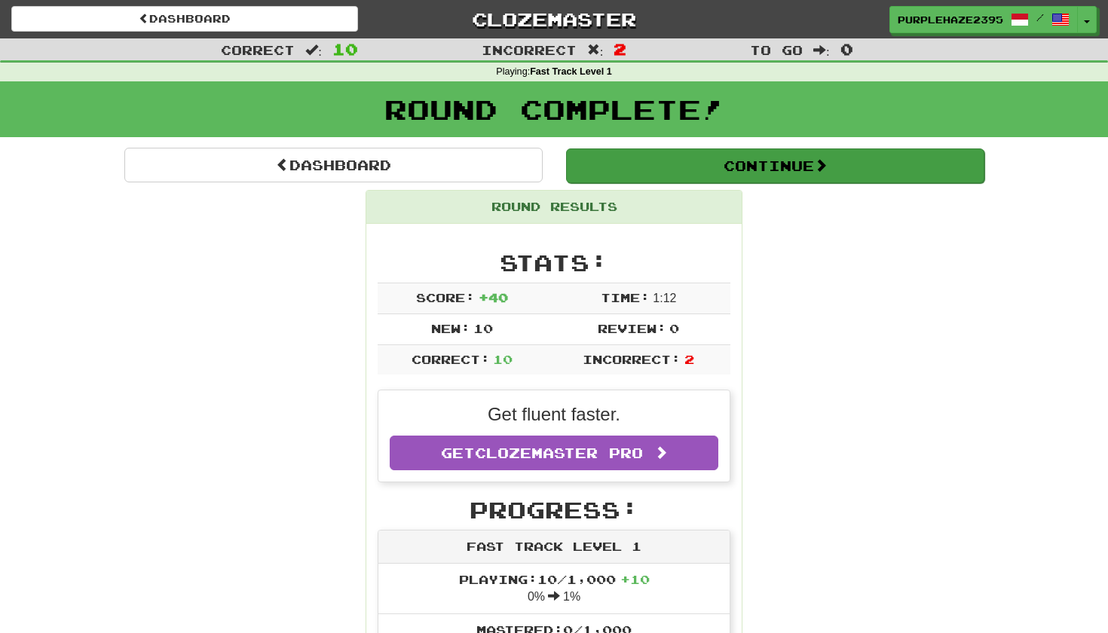
click at [756, 170] on button "Continue" at bounding box center [775, 165] width 418 height 35
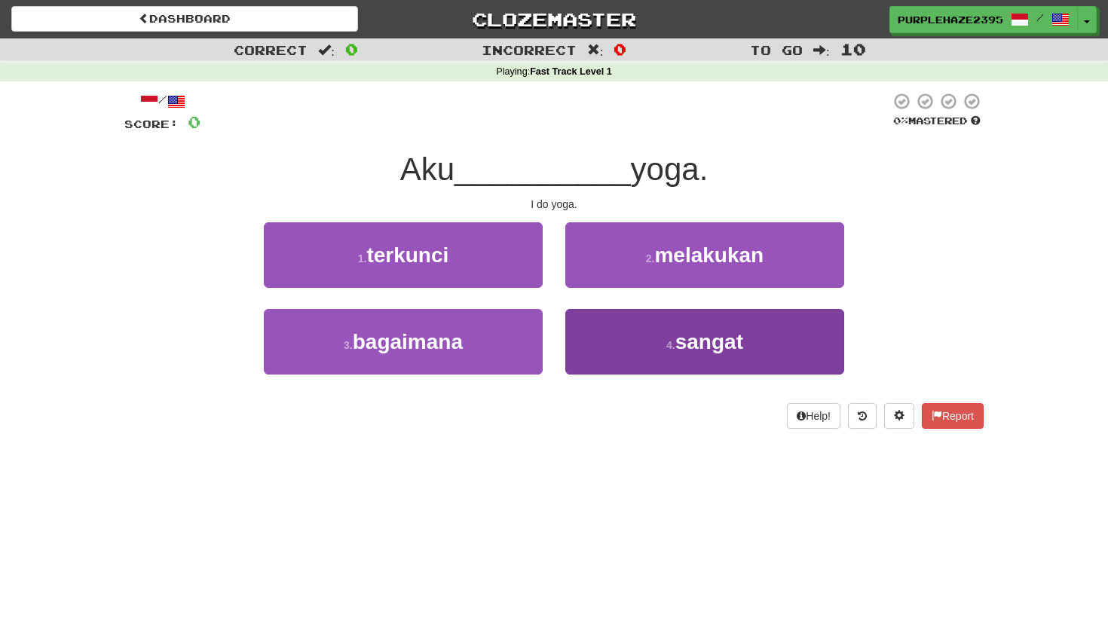
click at [709, 368] on button "4 . sangat" at bounding box center [704, 342] width 279 height 66
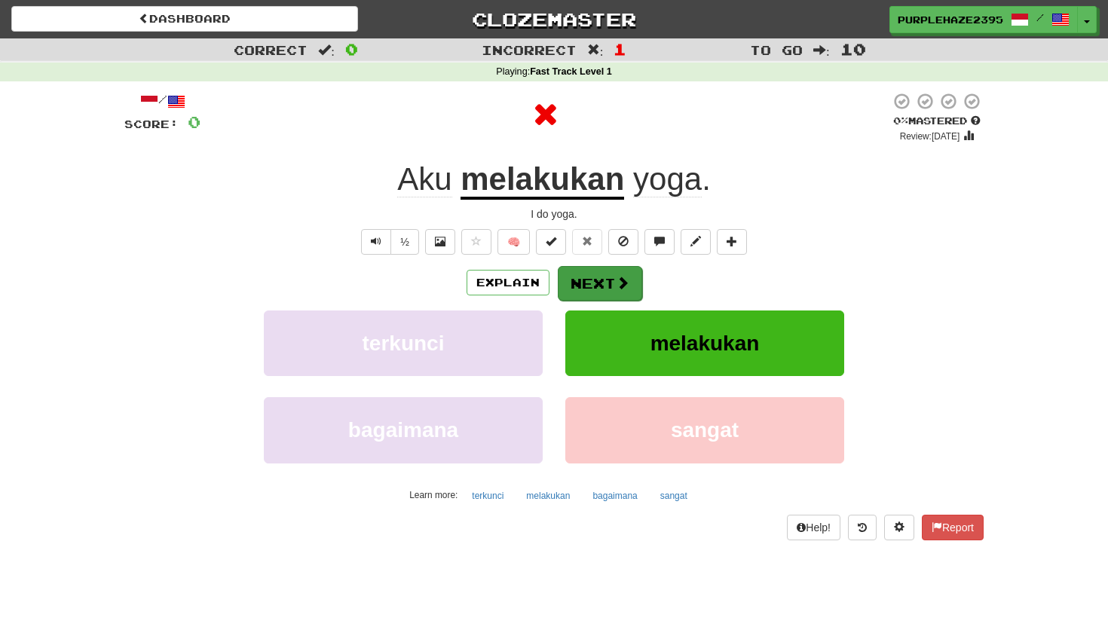
click at [573, 279] on button "Next" at bounding box center [600, 283] width 84 height 35
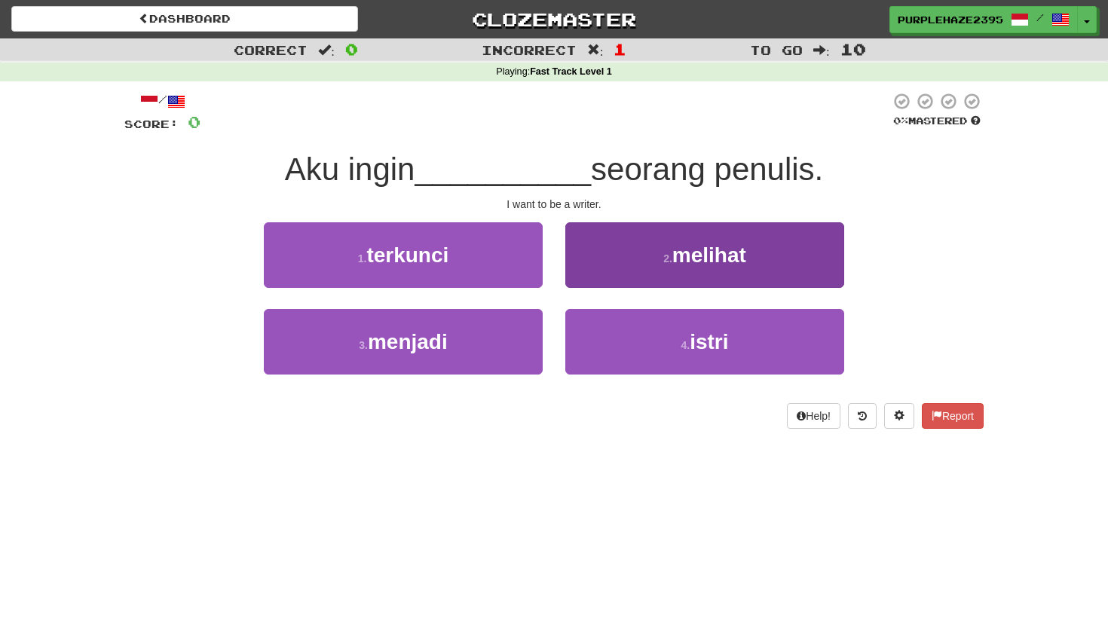
click at [637, 254] on button "2 . melihat" at bounding box center [704, 255] width 279 height 66
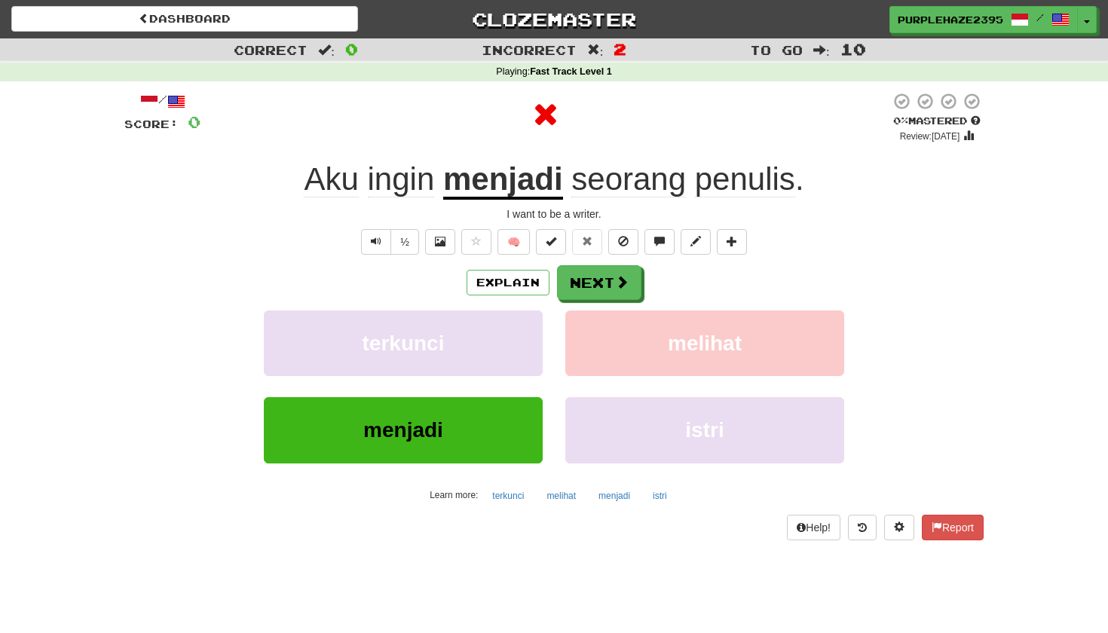
click at [532, 180] on u "menjadi" at bounding box center [503, 180] width 120 height 38
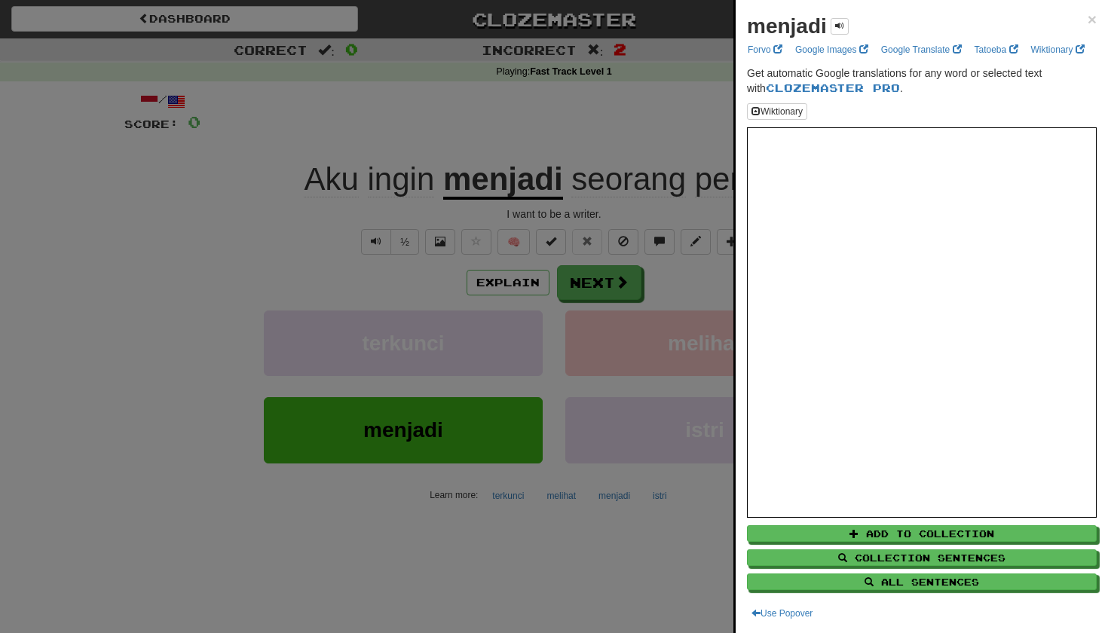
click at [633, 278] on div at bounding box center [554, 316] width 1108 height 633
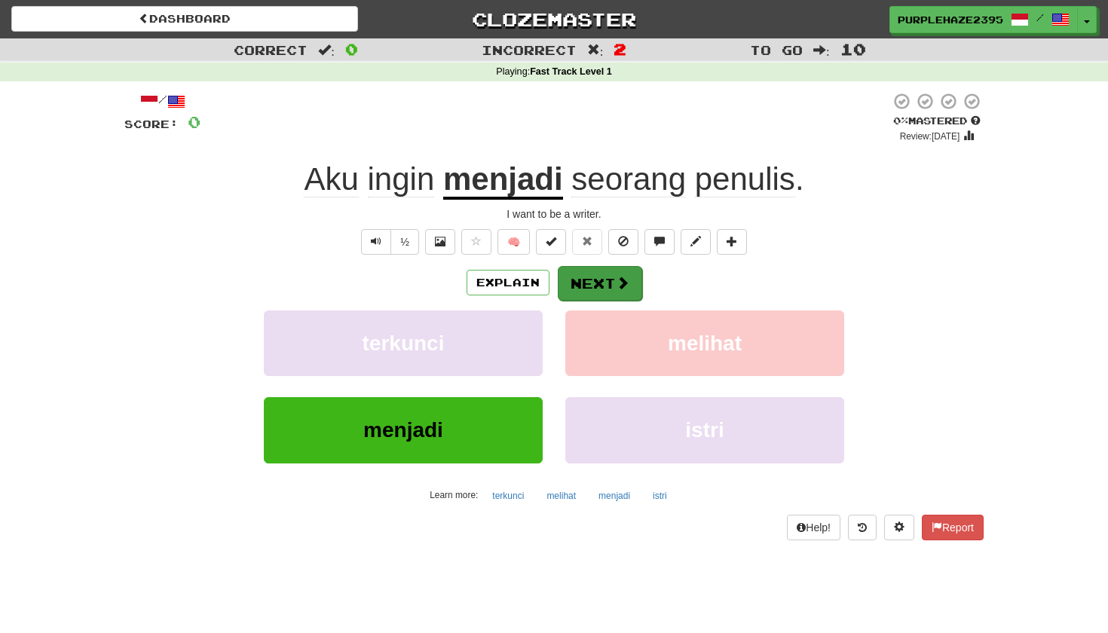
click at [612, 280] on button "Next" at bounding box center [600, 283] width 84 height 35
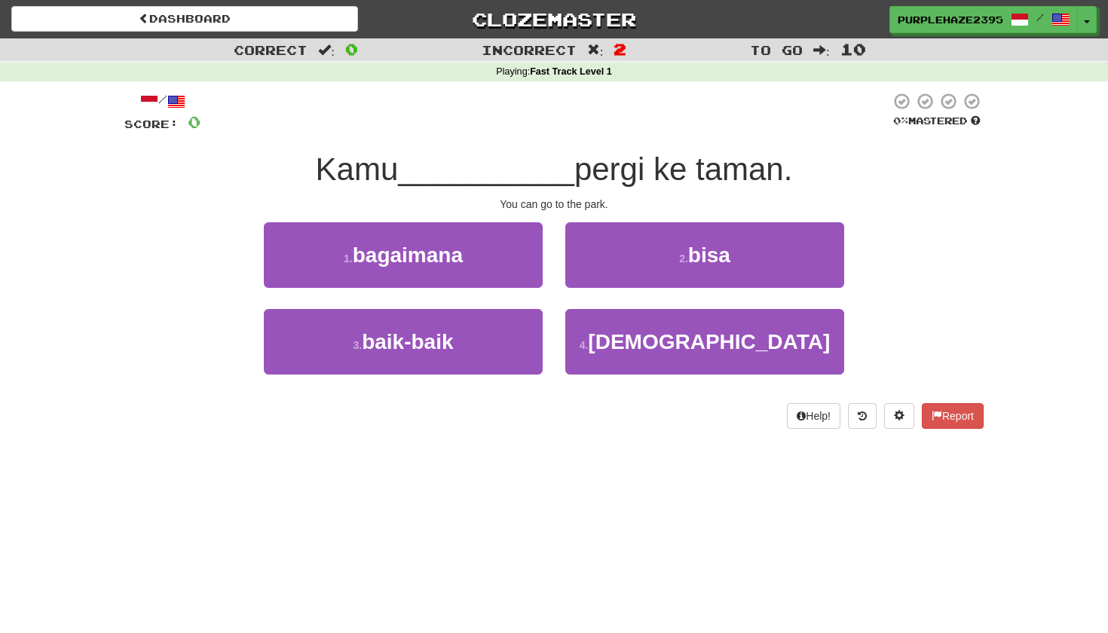
click at [740, 171] on span "pergi ke taman." at bounding box center [683, 168] width 218 height 35
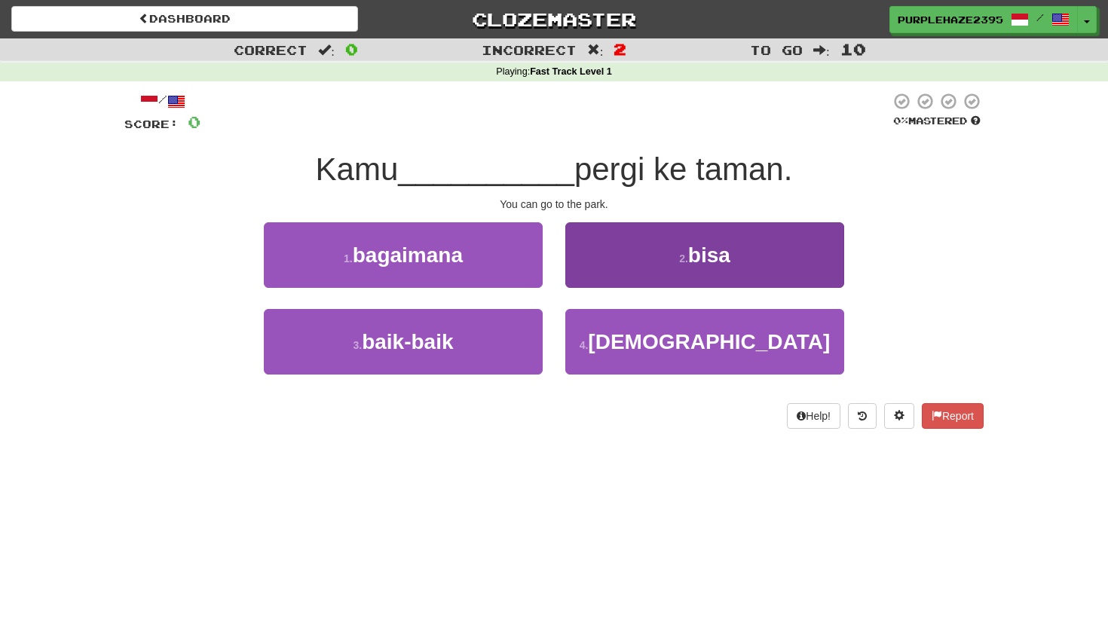
click at [663, 237] on button "2 . bisa" at bounding box center [704, 255] width 279 height 66
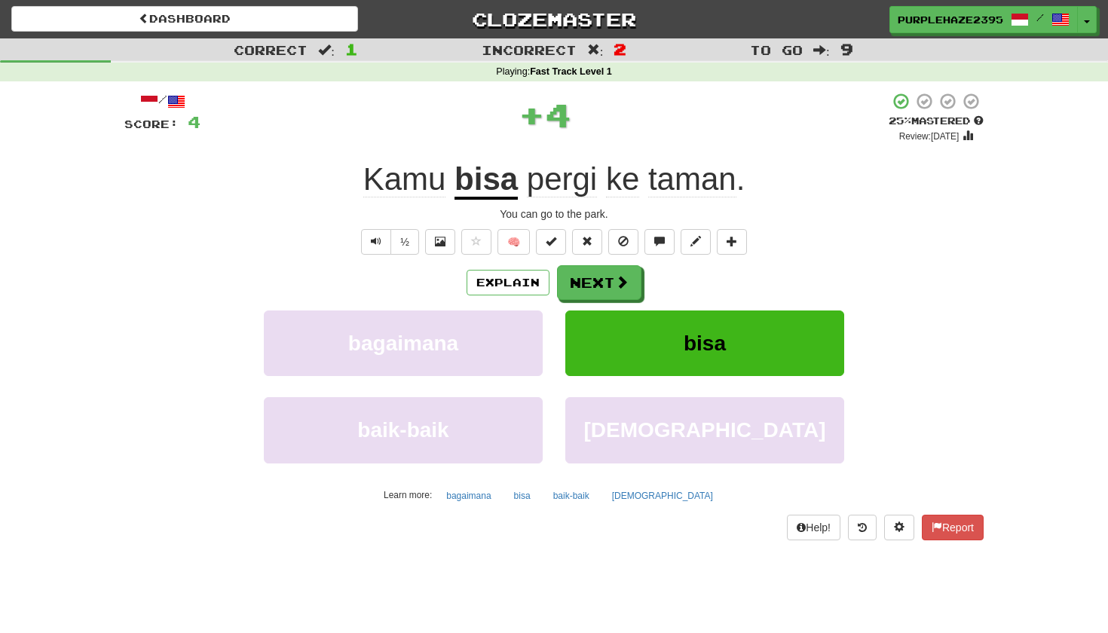
click at [500, 183] on u "bisa" at bounding box center [485, 180] width 63 height 38
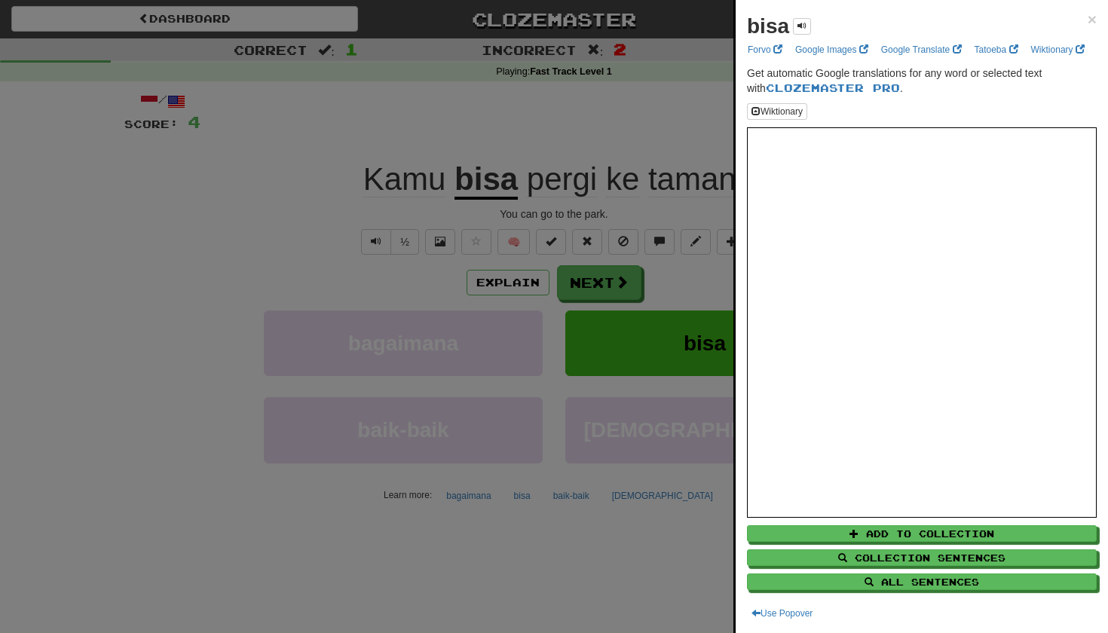
click at [233, 255] on div at bounding box center [554, 316] width 1108 height 633
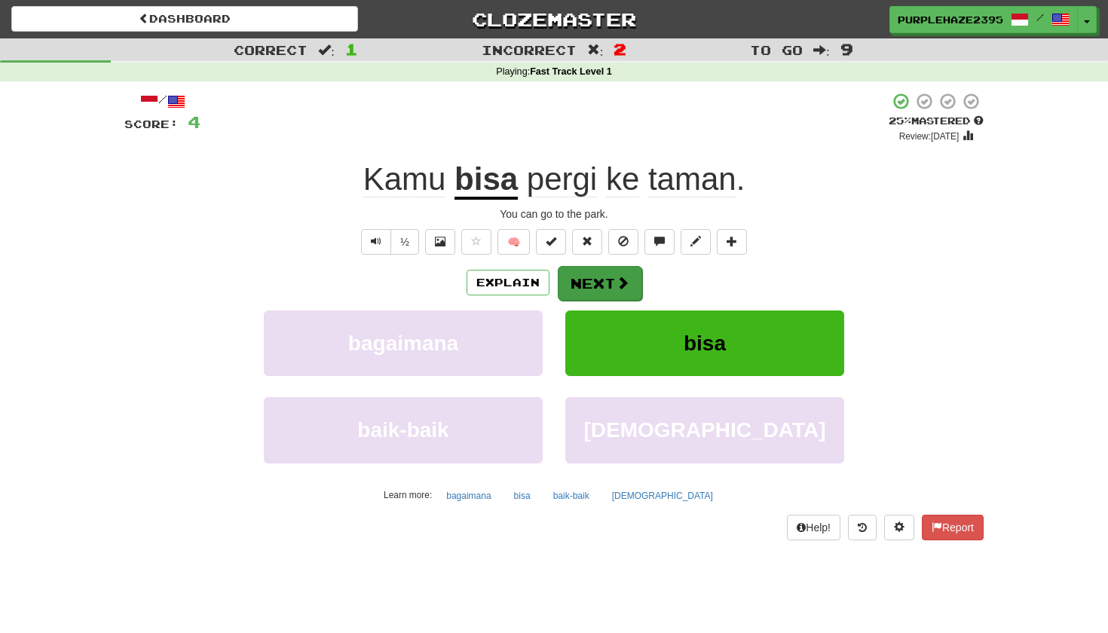
click at [576, 292] on button "Next" at bounding box center [600, 283] width 84 height 35
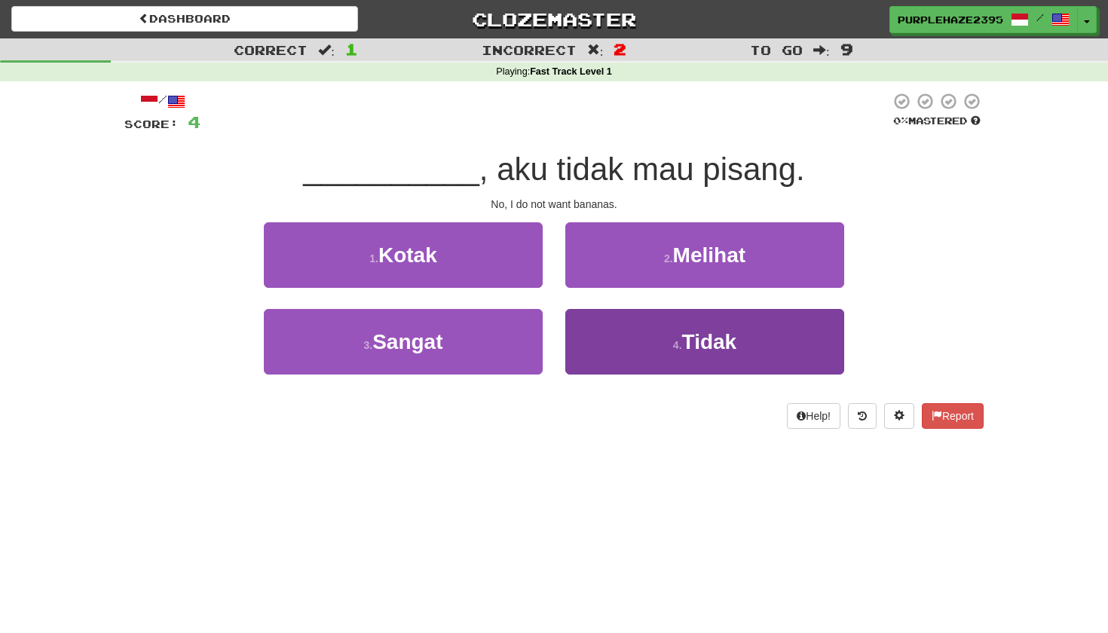
click at [630, 333] on button "4 . Tidak" at bounding box center [704, 342] width 279 height 66
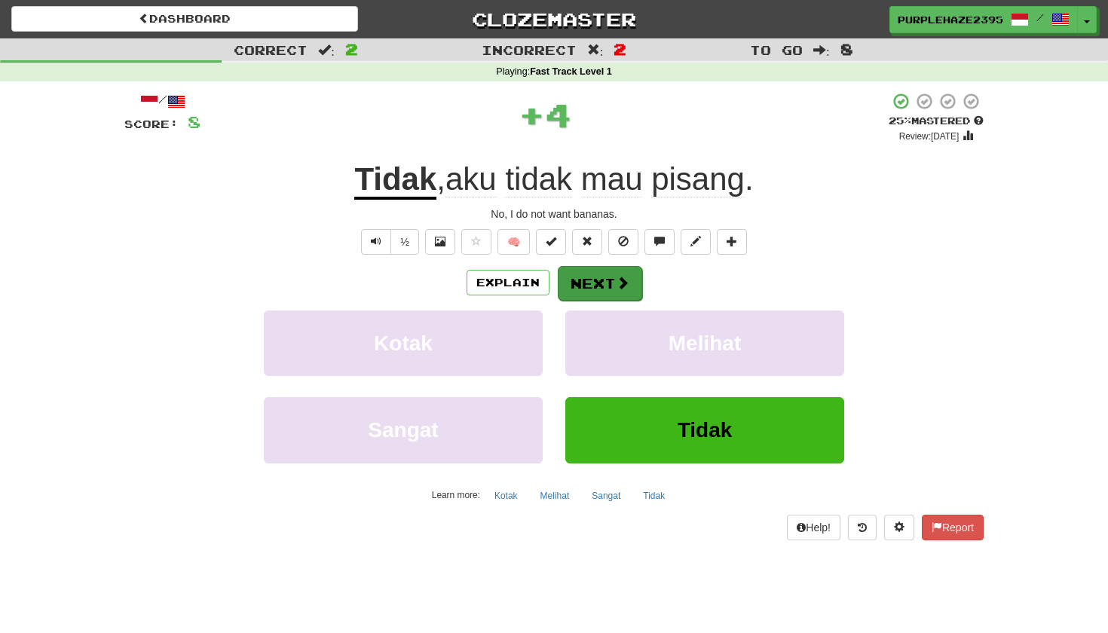
click at [591, 272] on button "Next" at bounding box center [600, 283] width 84 height 35
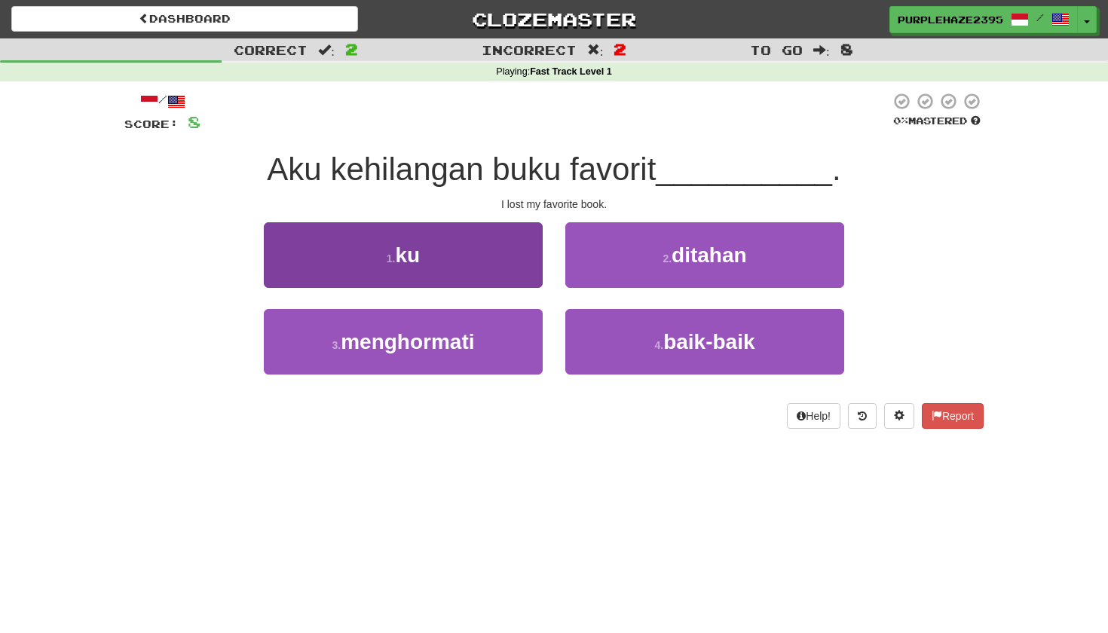
click at [484, 239] on button "1 . ku" at bounding box center [403, 255] width 279 height 66
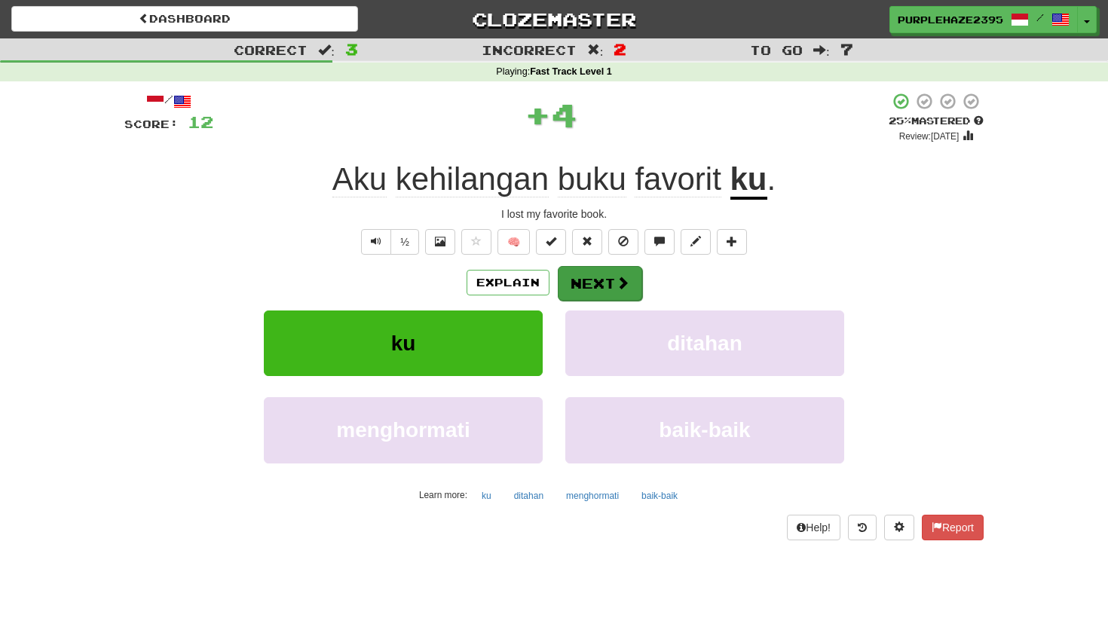
click at [632, 289] on button "Next" at bounding box center [600, 283] width 84 height 35
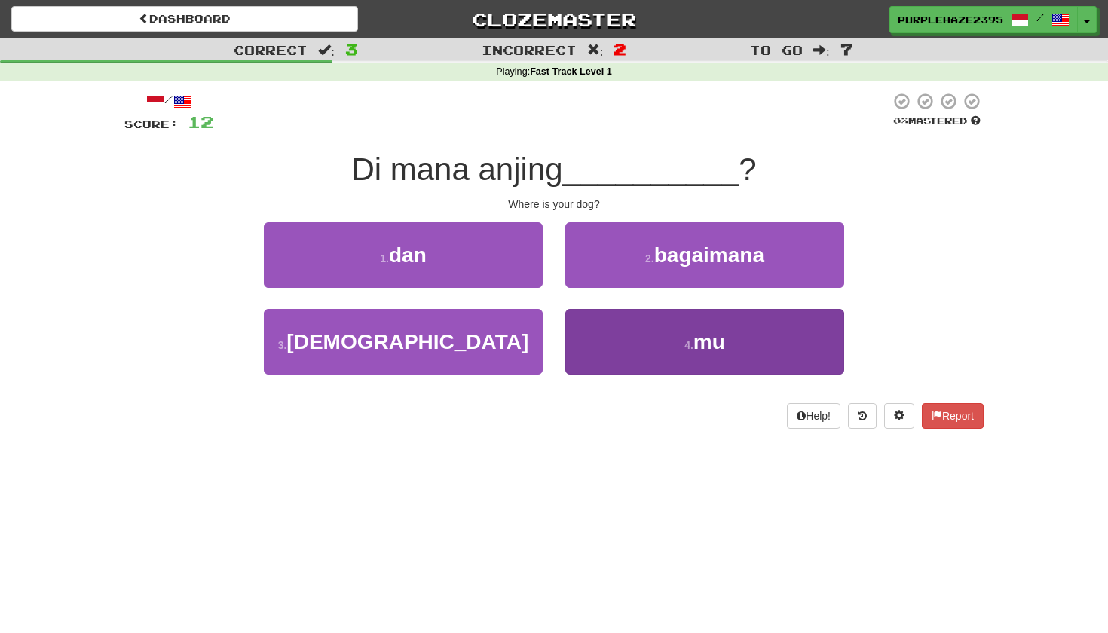
click at [618, 345] on button "4 . mu" at bounding box center [704, 342] width 279 height 66
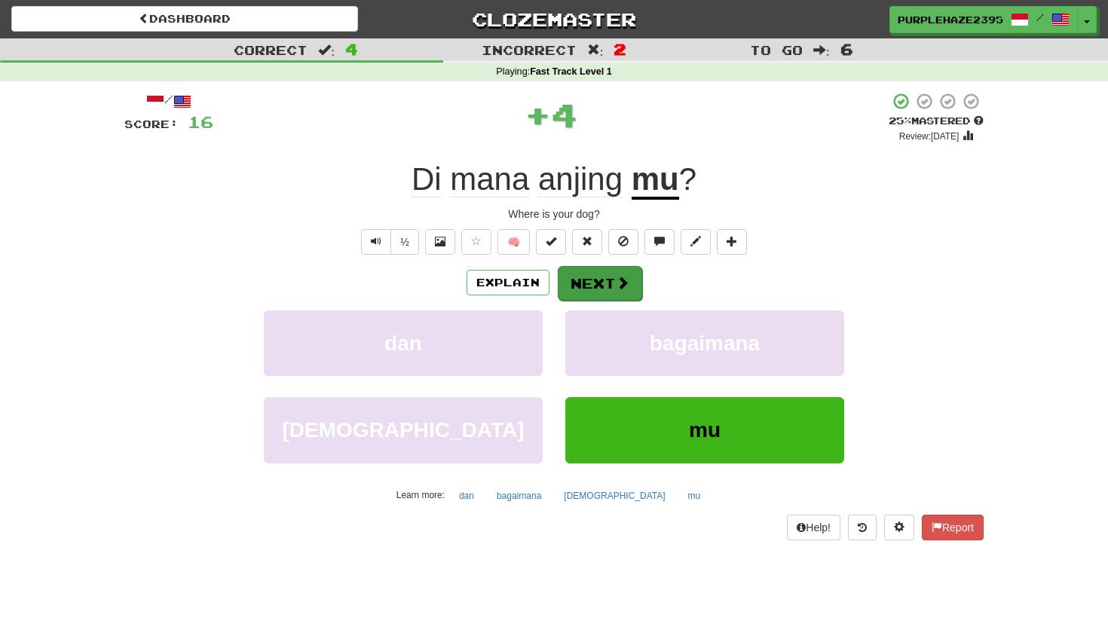
click at [600, 287] on button "Next" at bounding box center [600, 283] width 84 height 35
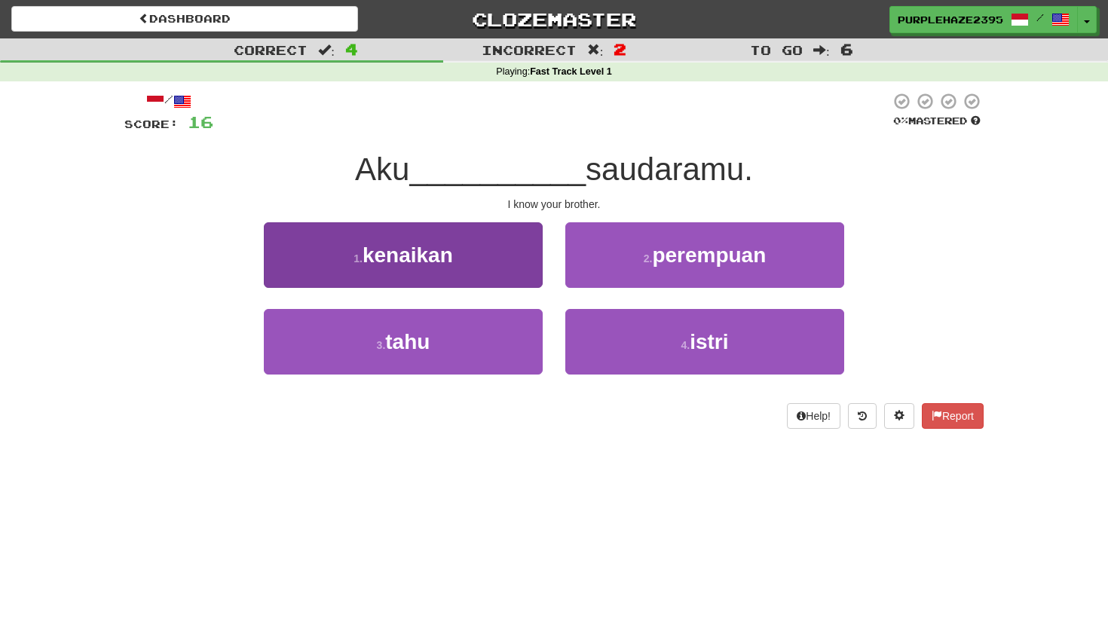
click at [463, 260] on button "1 . kenaikan" at bounding box center [403, 255] width 279 height 66
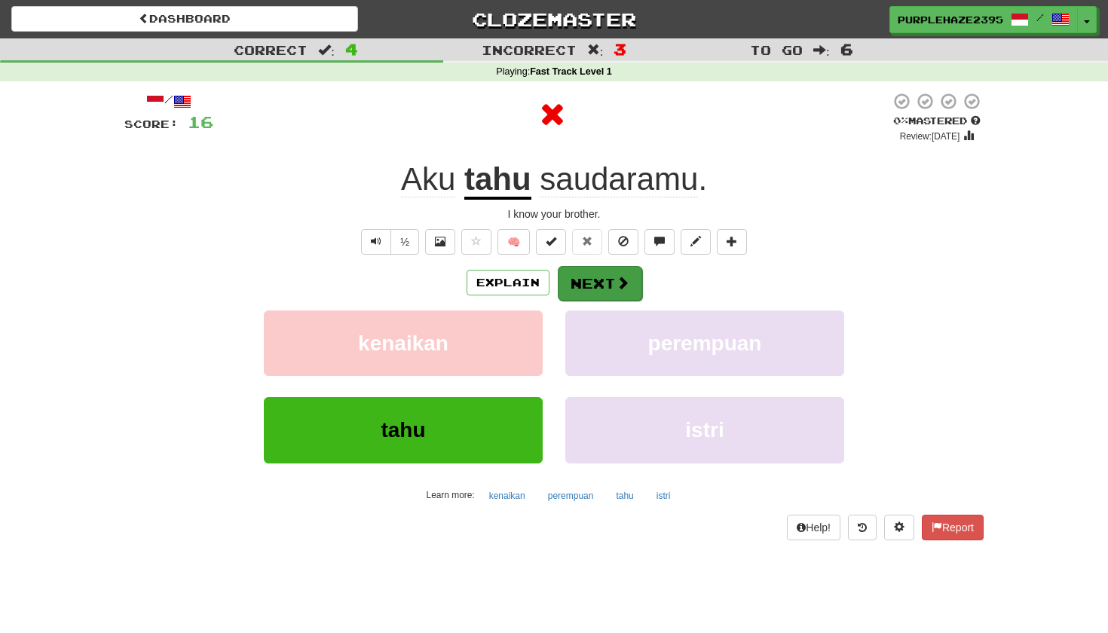
click at [592, 290] on button "Next" at bounding box center [600, 283] width 84 height 35
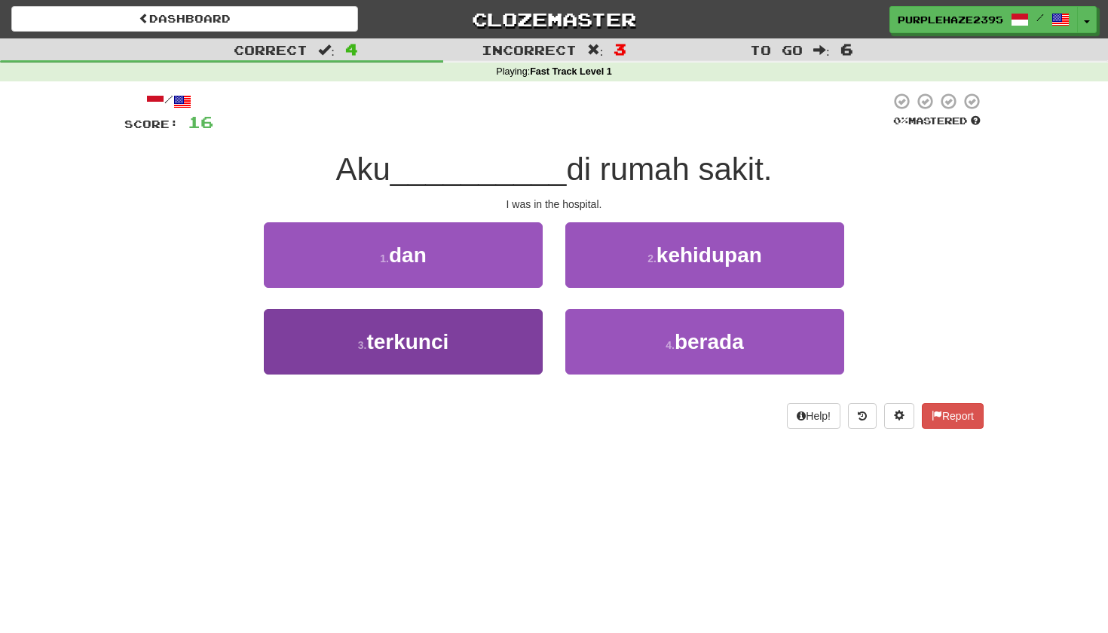
click at [497, 328] on button "3 . terkunci" at bounding box center [403, 342] width 279 height 66
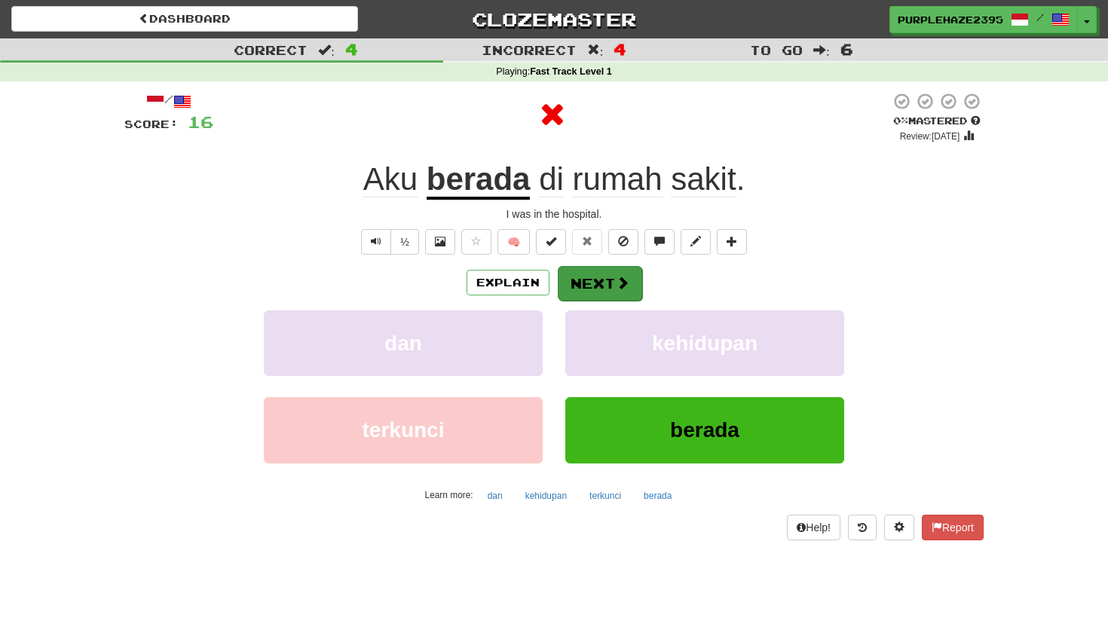
click at [605, 289] on button "Next" at bounding box center [600, 283] width 84 height 35
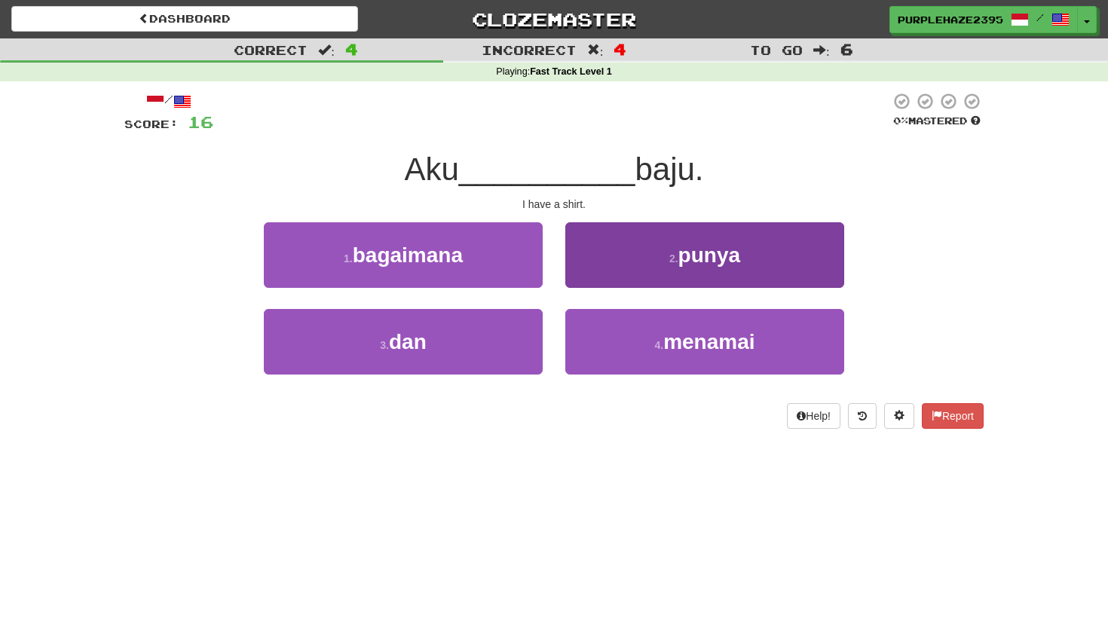
click at [660, 275] on button "2 . punya" at bounding box center [704, 255] width 279 height 66
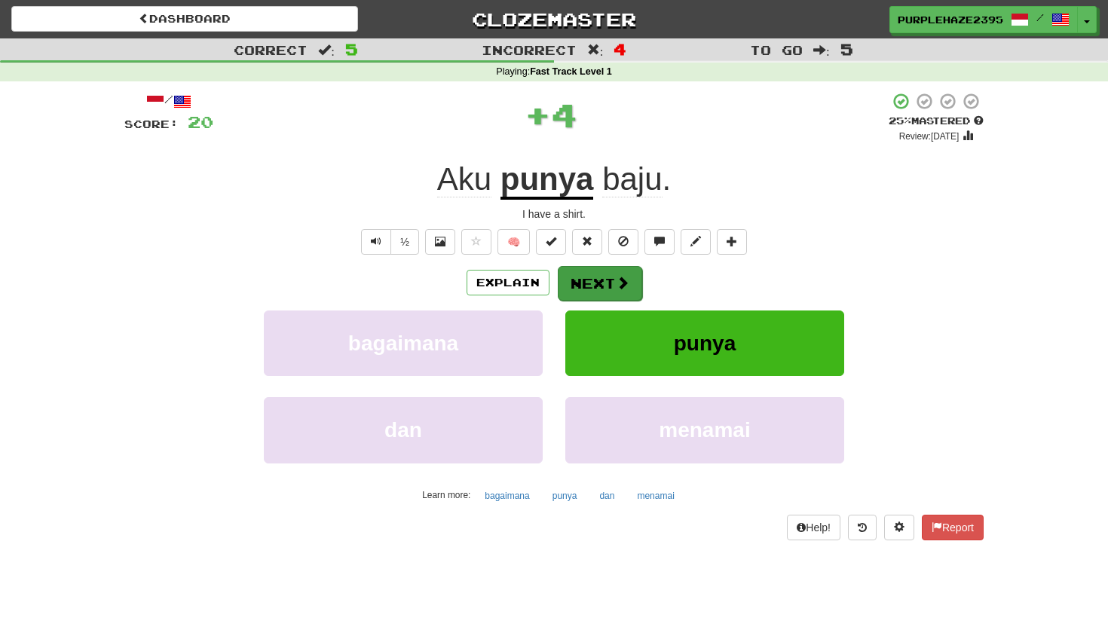
click at [618, 279] on span at bounding box center [623, 283] width 14 height 14
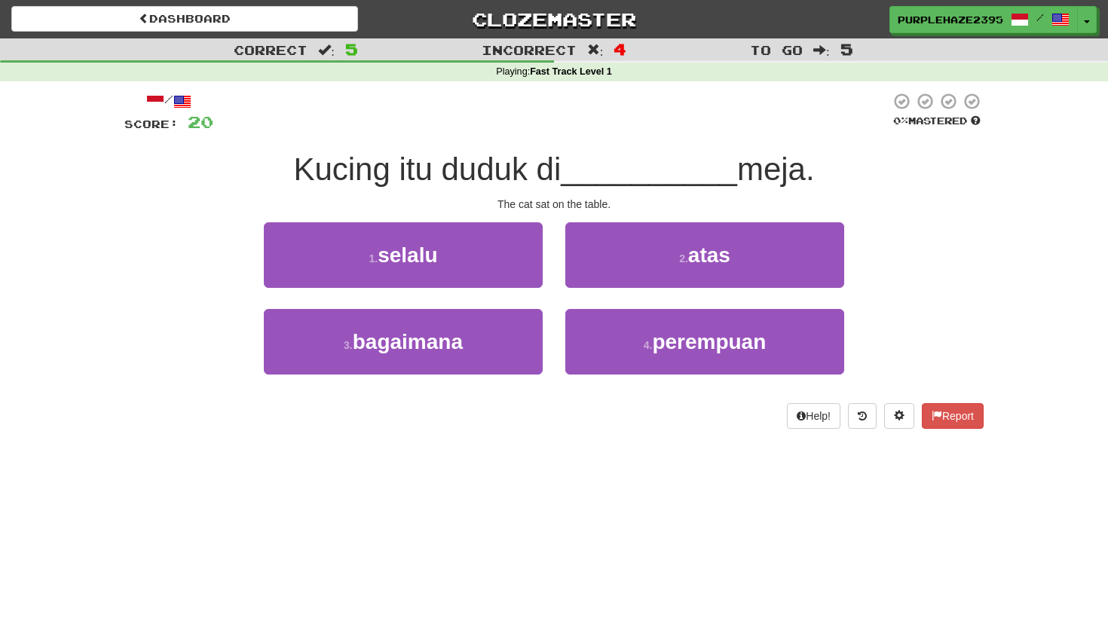
click at [618, 279] on button "2 . atas" at bounding box center [704, 255] width 279 height 66
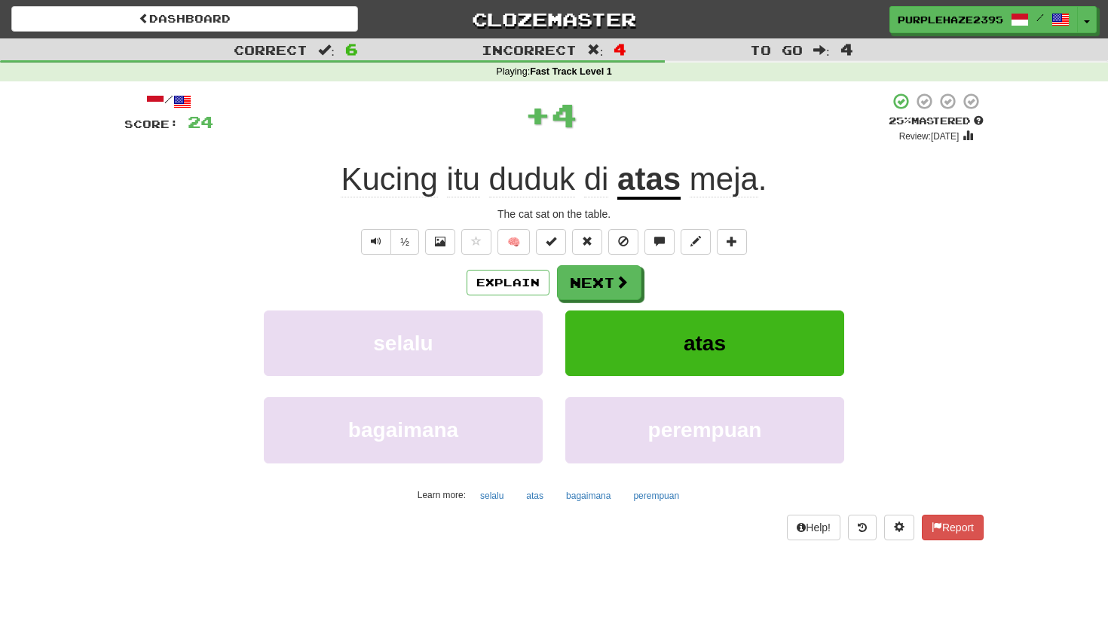
click at [668, 181] on u "atas" at bounding box center [648, 180] width 63 height 38
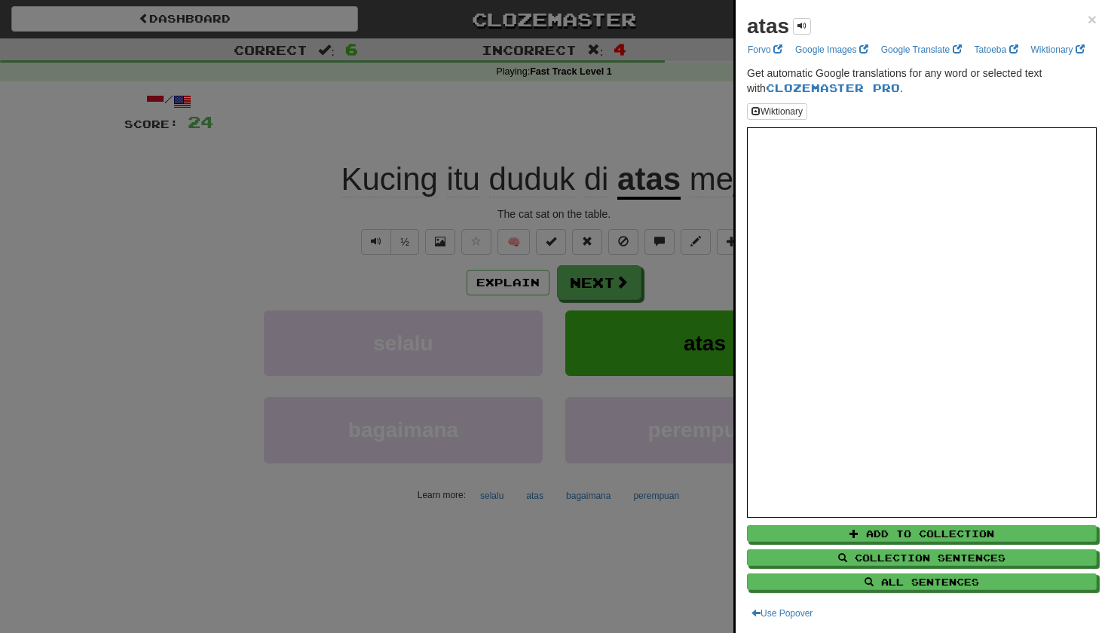
click at [606, 523] on div at bounding box center [554, 316] width 1108 height 633
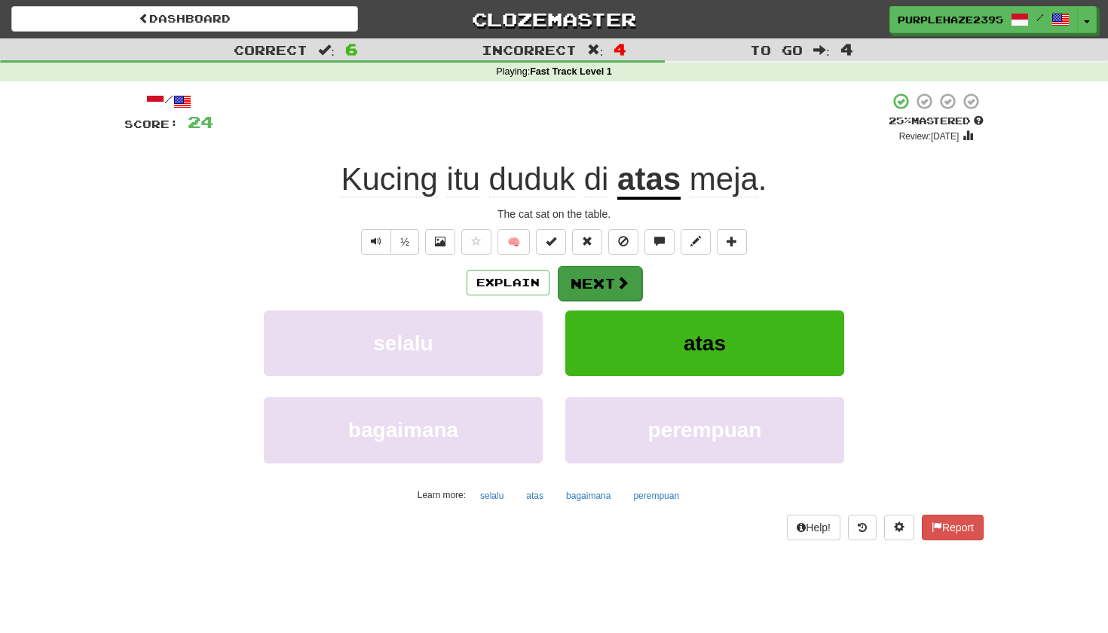
click at [582, 280] on button "Next" at bounding box center [600, 283] width 84 height 35
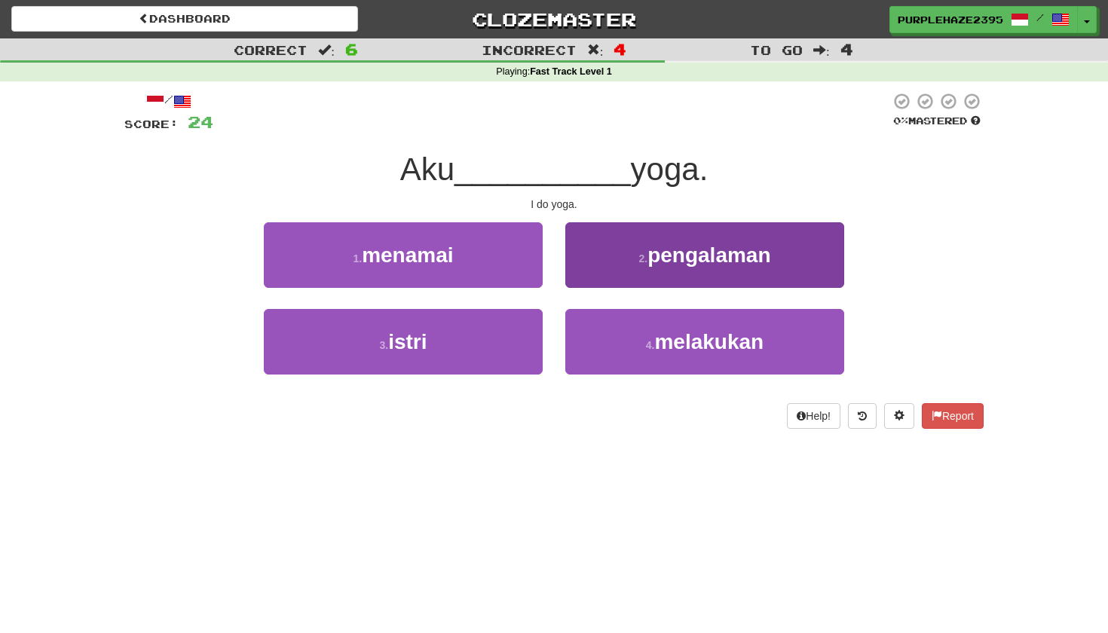
click at [610, 260] on button "2 . pengalaman" at bounding box center [704, 255] width 279 height 66
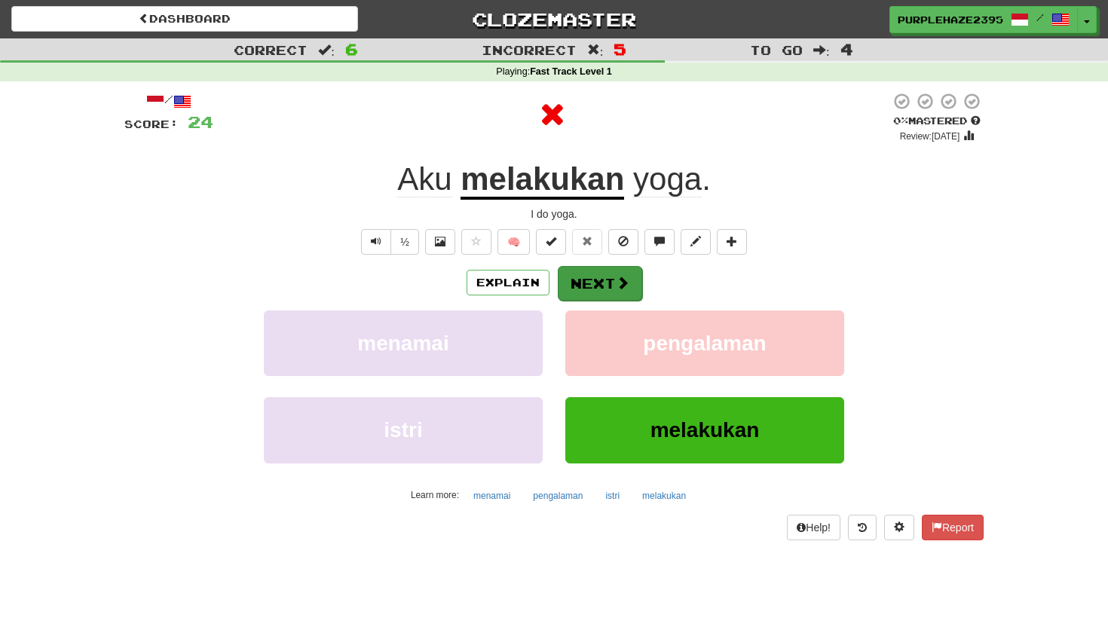
click at [595, 274] on button "Next" at bounding box center [600, 283] width 84 height 35
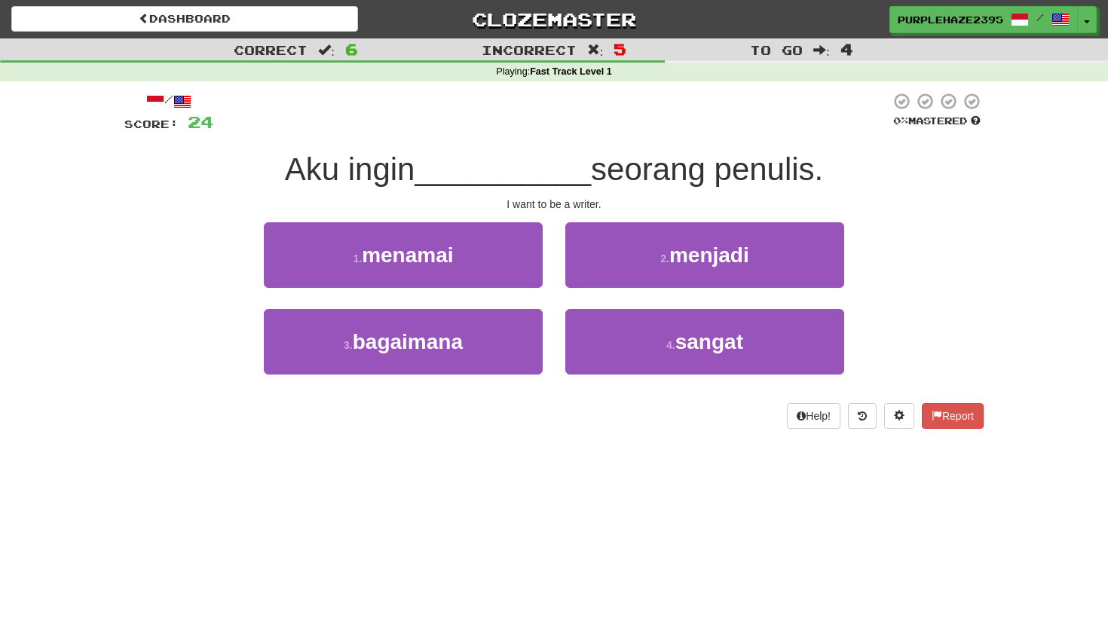
click at [393, 172] on span "Aku ingin" at bounding box center [350, 168] width 130 height 35
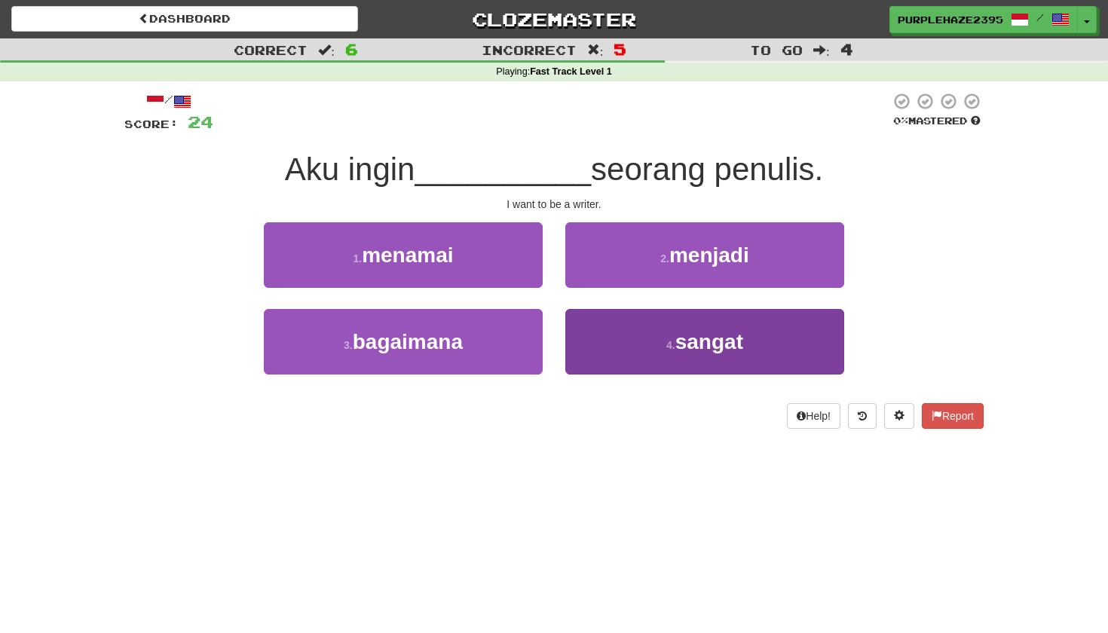
click at [606, 336] on button "4 . sangat" at bounding box center [704, 342] width 279 height 66
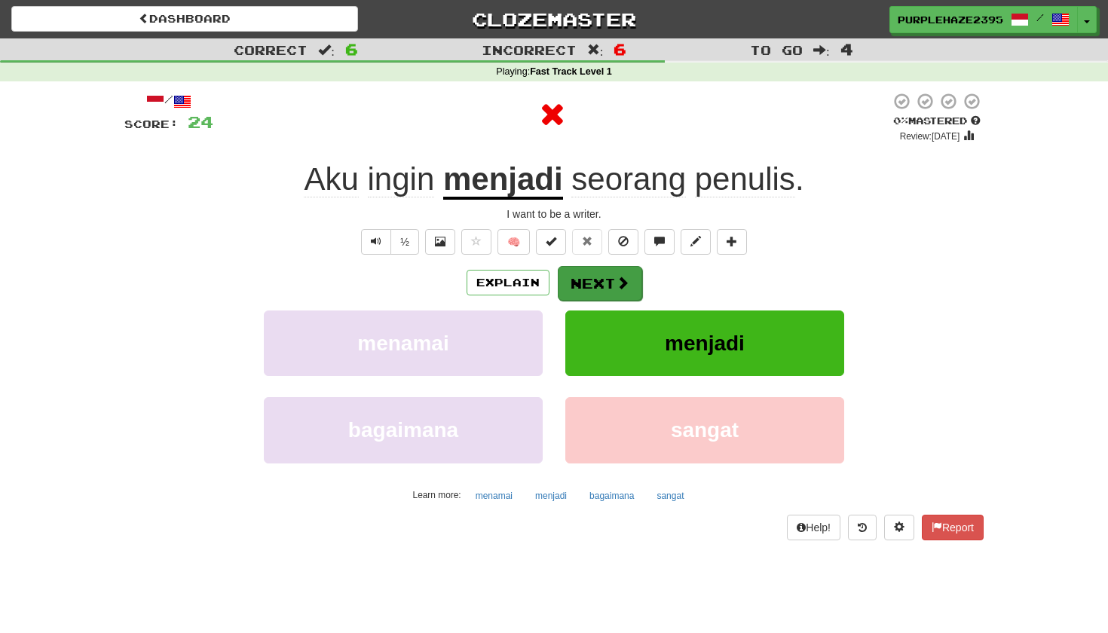
click at [602, 280] on button "Next" at bounding box center [600, 283] width 84 height 35
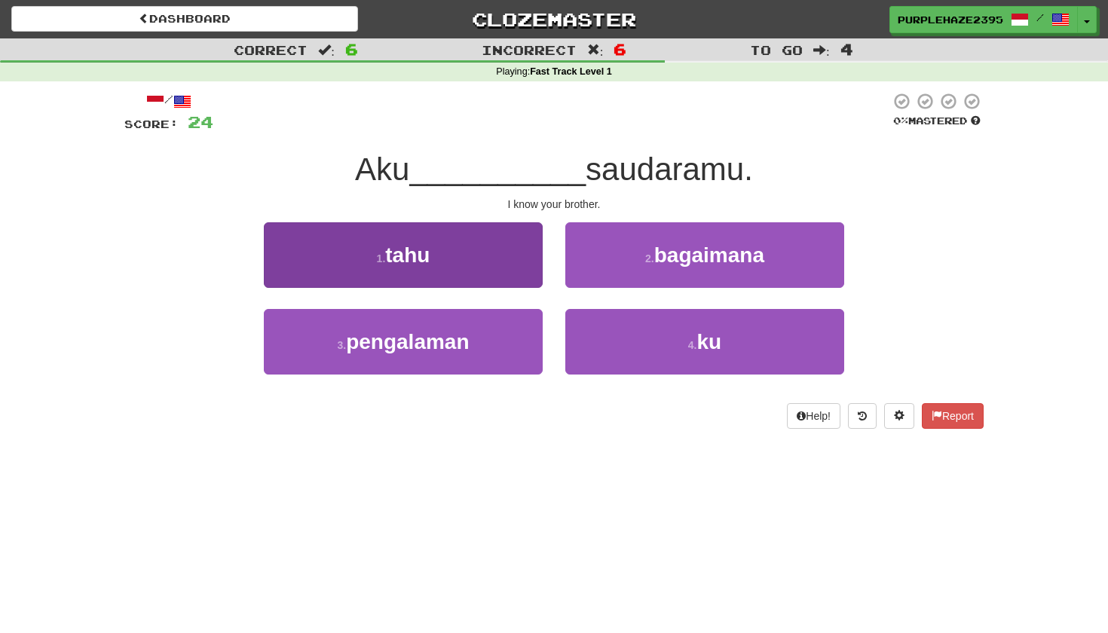
click at [512, 265] on button "1 . tahu" at bounding box center [403, 255] width 279 height 66
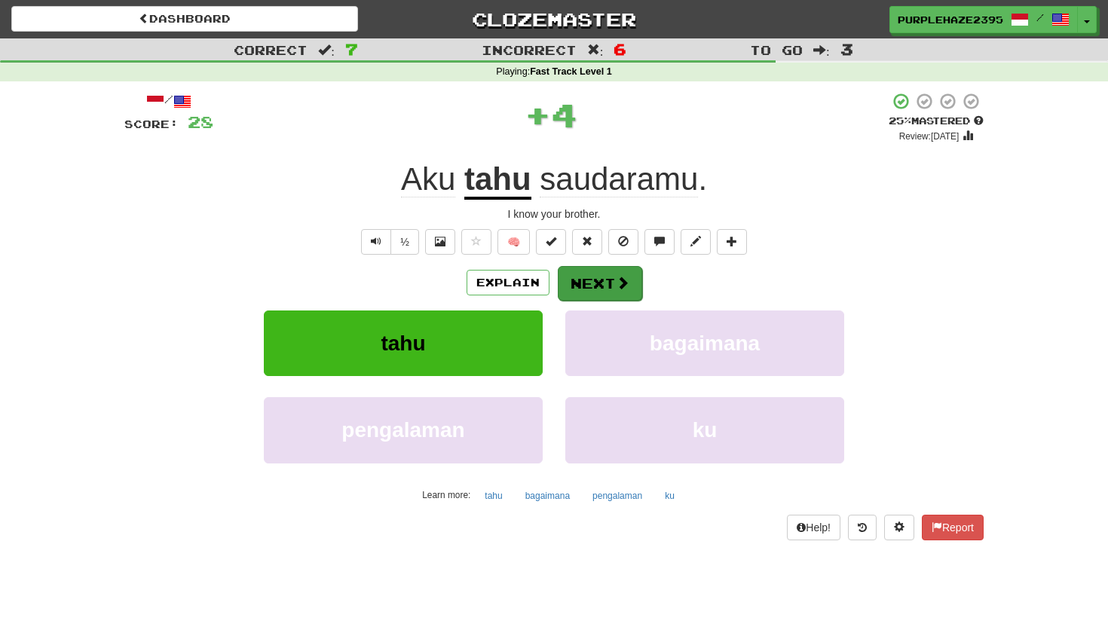
click at [590, 289] on button "Next" at bounding box center [600, 283] width 84 height 35
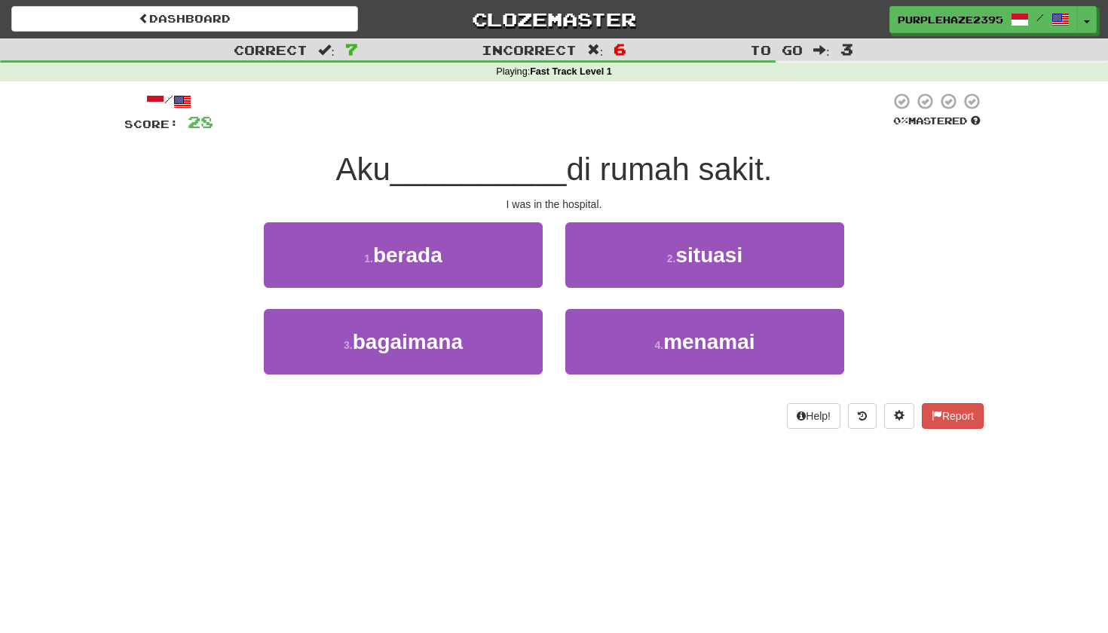
click at [512, 292] on div "1 . berada" at bounding box center [402, 265] width 301 height 87
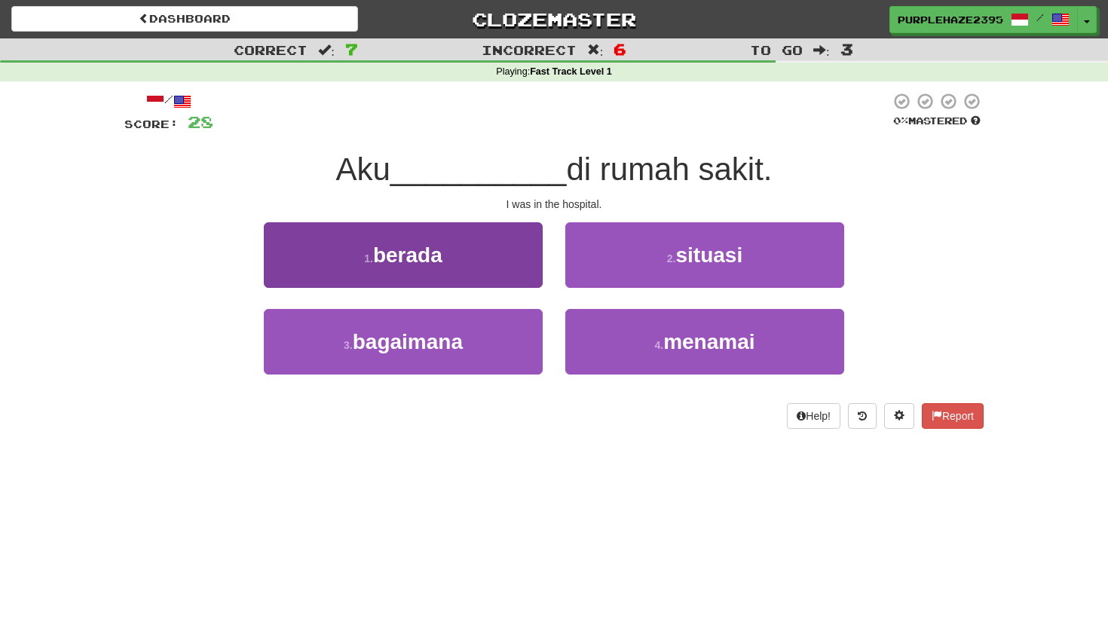
click at [505, 250] on button "1 . berada" at bounding box center [403, 255] width 279 height 66
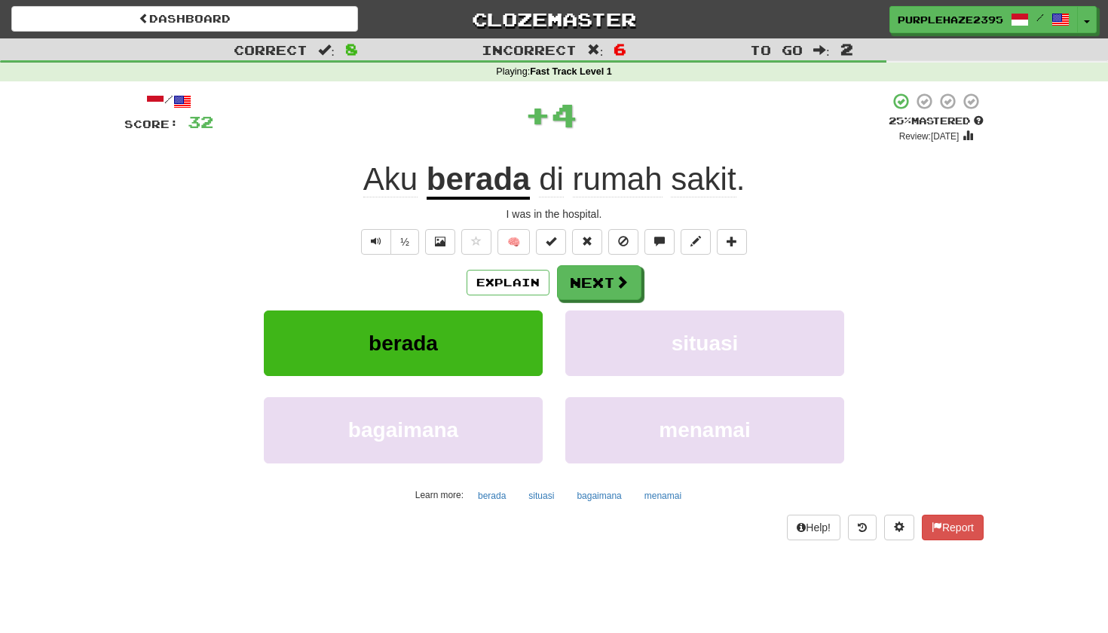
click at [503, 179] on u "berada" at bounding box center [478, 180] width 104 height 38
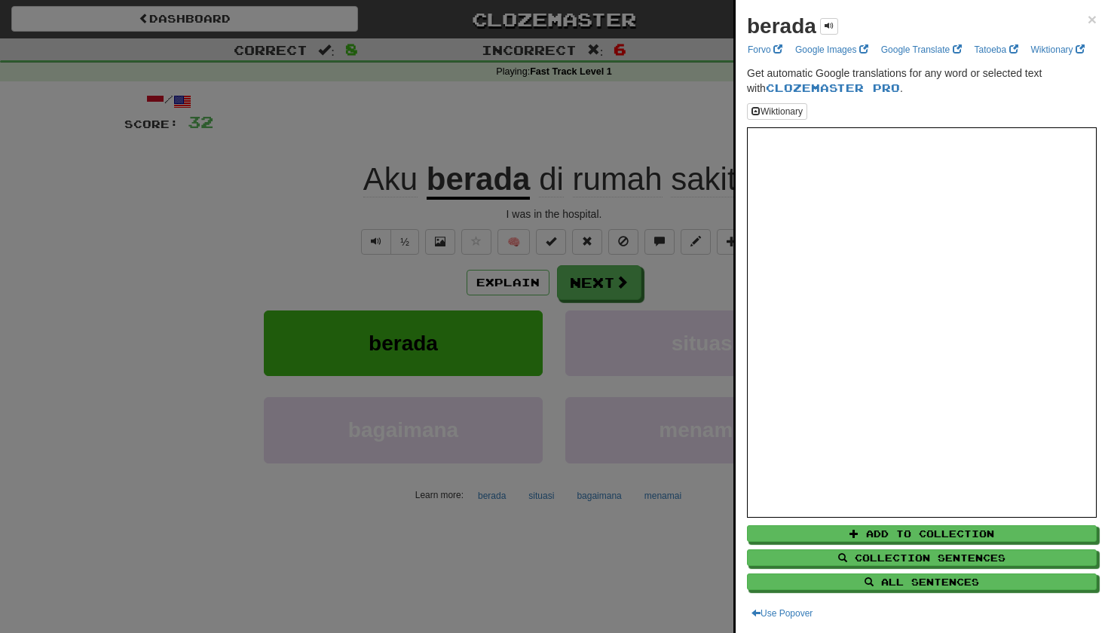
click at [533, 533] on div at bounding box center [554, 316] width 1108 height 633
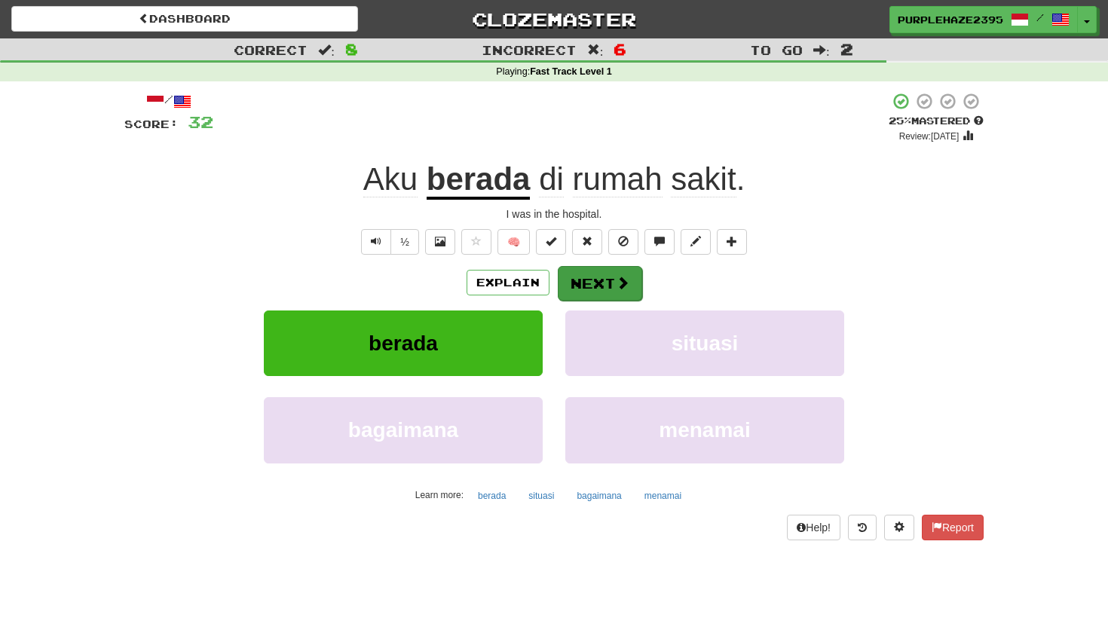
click at [604, 290] on button "Next" at bounding box center [600, 283] width 84 height 35
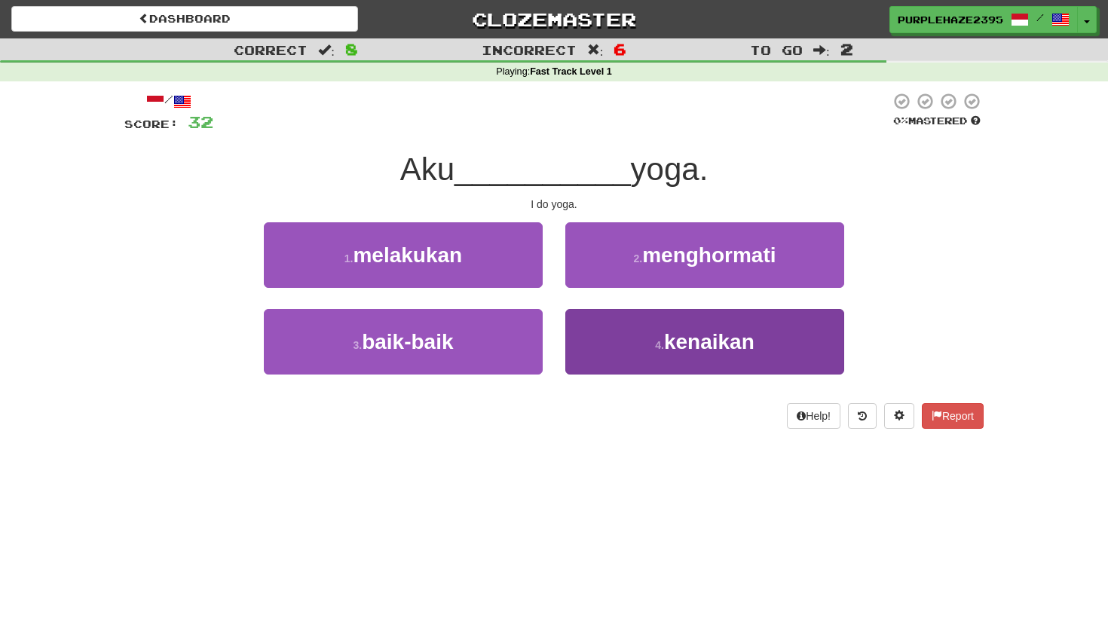
click at [588, 338] on button "4 . kenaikan" at bounding box center [704, 342] width 279 height 66
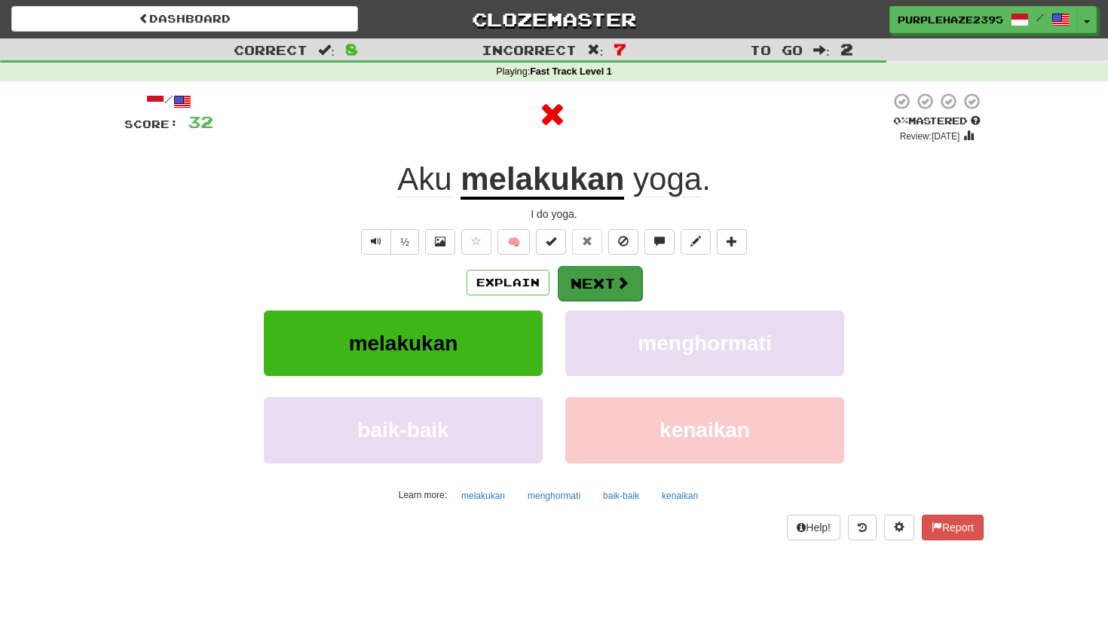
click at [578, 274] on button "Next" at bounding box center [600, 283] width 84 height 35
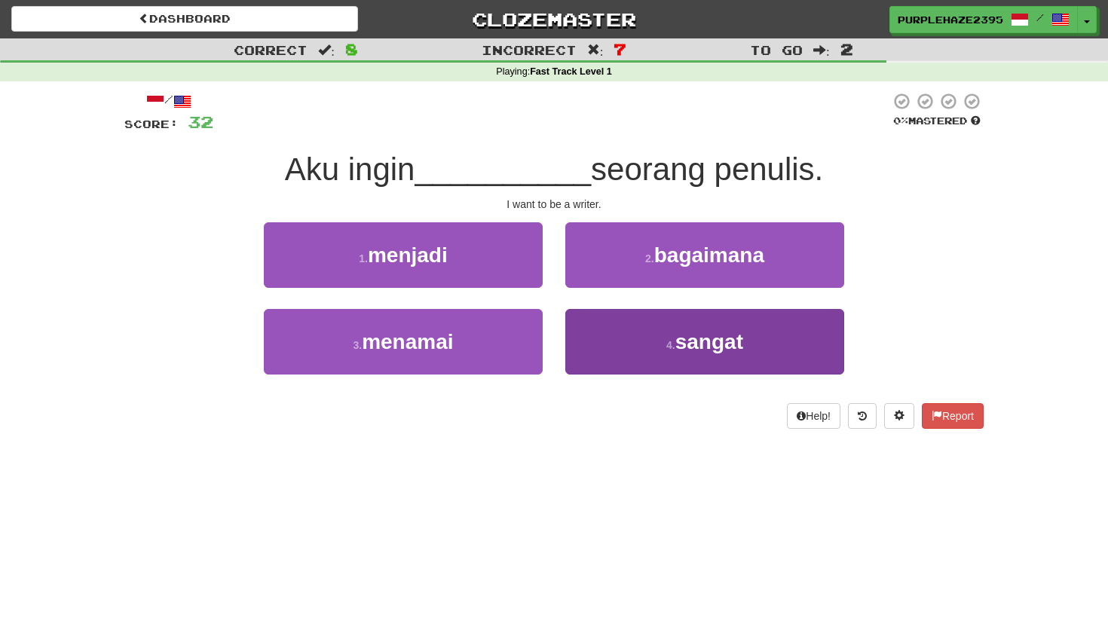
click at [591, 329] on button "4 . sangat" at bounding box center [704, 342] width 279 height 66
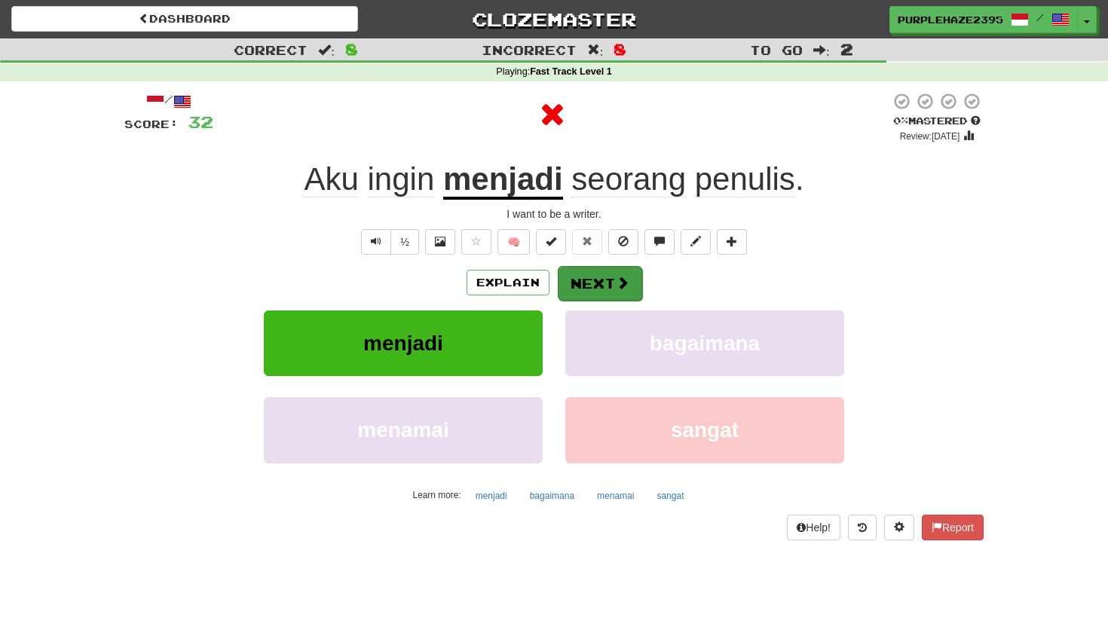
click at [593, 283] on button "Next" at bounding box center [600, 283] width 84 height 35
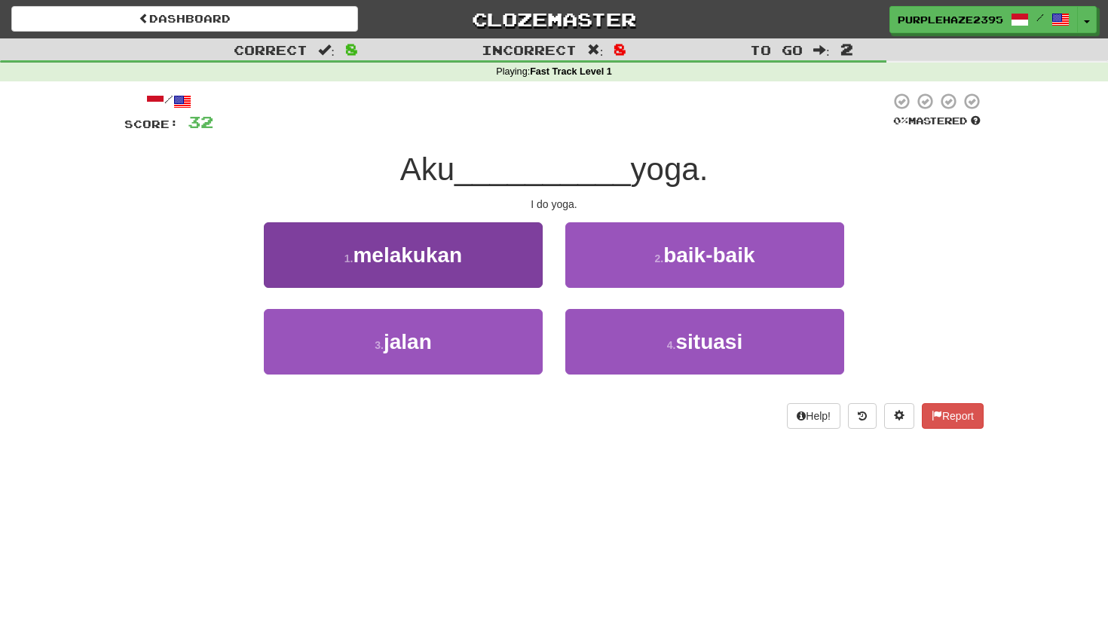
click at [505, 255] on button "1 . melakukan" at bounding box center [403, 255] width 279 height 66
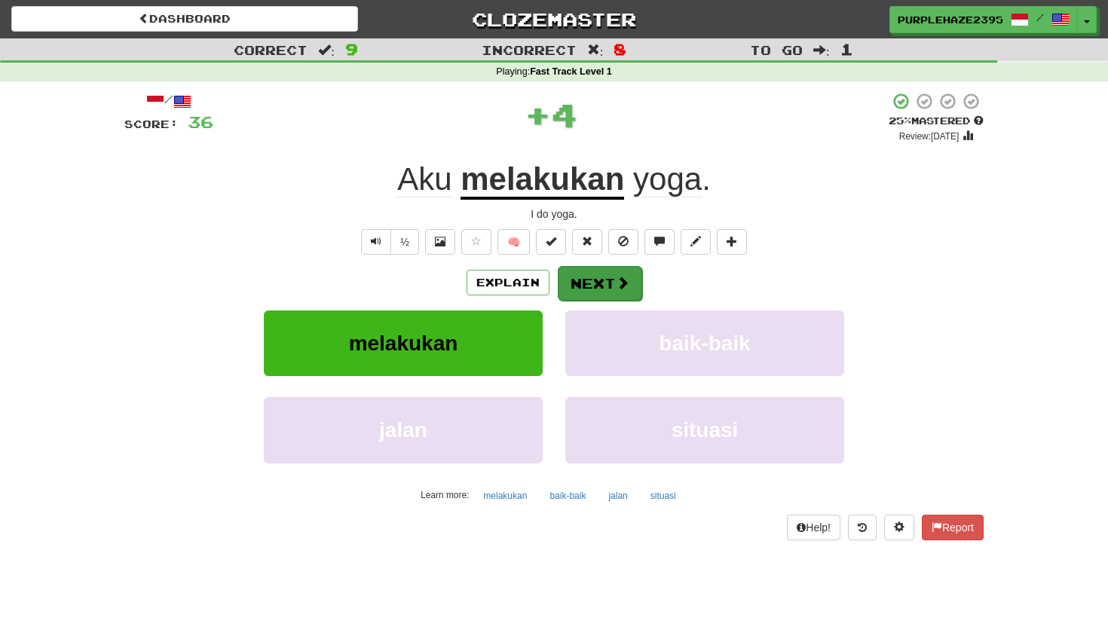
click at [591, 288] on button "Next" at bounding box center [600, 283] width 84 height 35
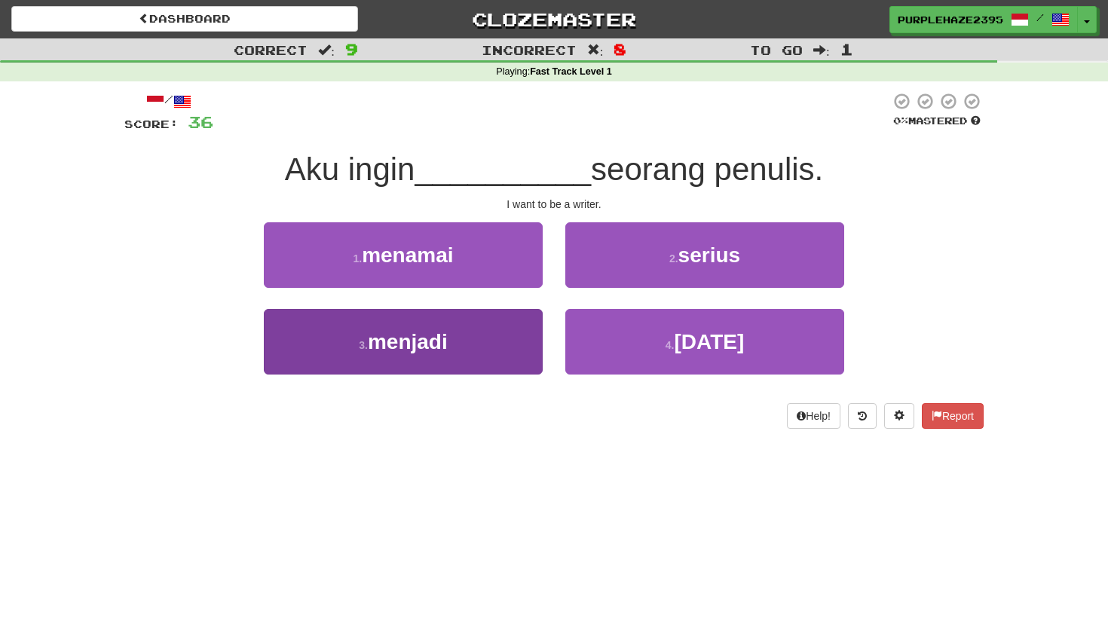
click at [448, 322] on button "3 . menjadi" at bounding box center [403, 342] width 279 height 66
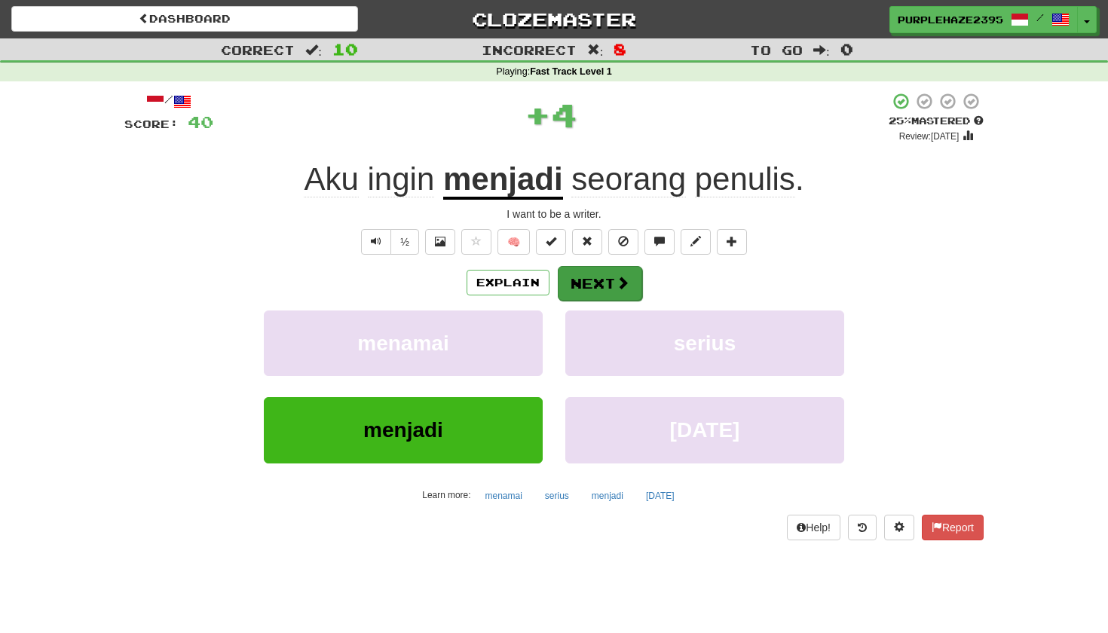
click at [586, 281] on button "Next" at bounding box center [600, 283] width 84 height 35
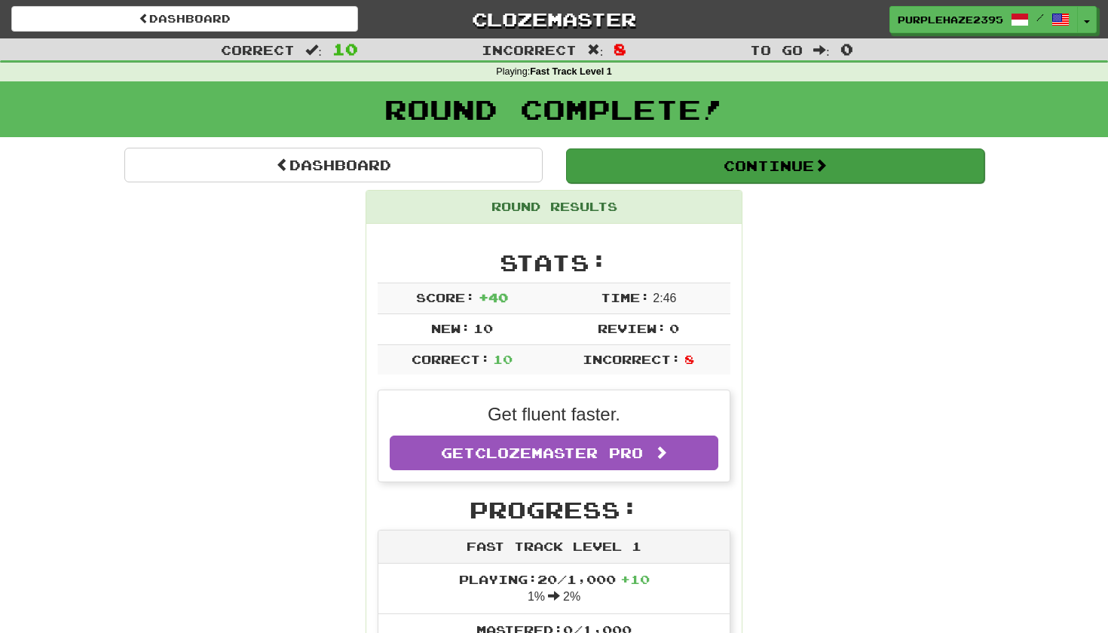
click at [699, 177] on button "Continue" at bounding box center [775, 165] width 418 height 35
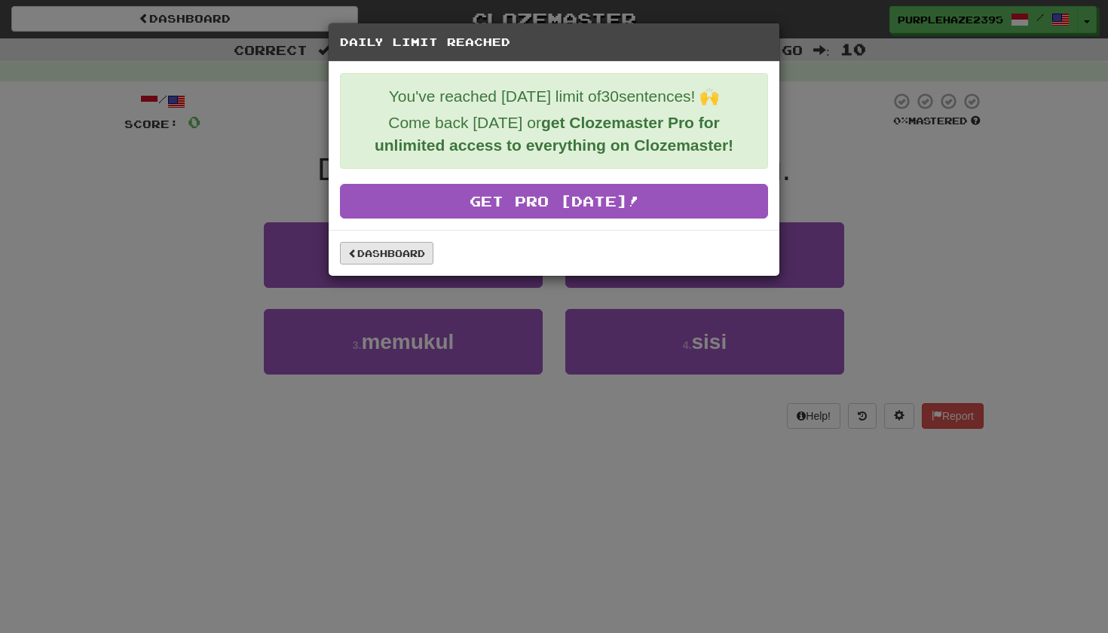
click at [403, 249] on link "Dashboard" at bounding box center [386, 253] width 93 height 23
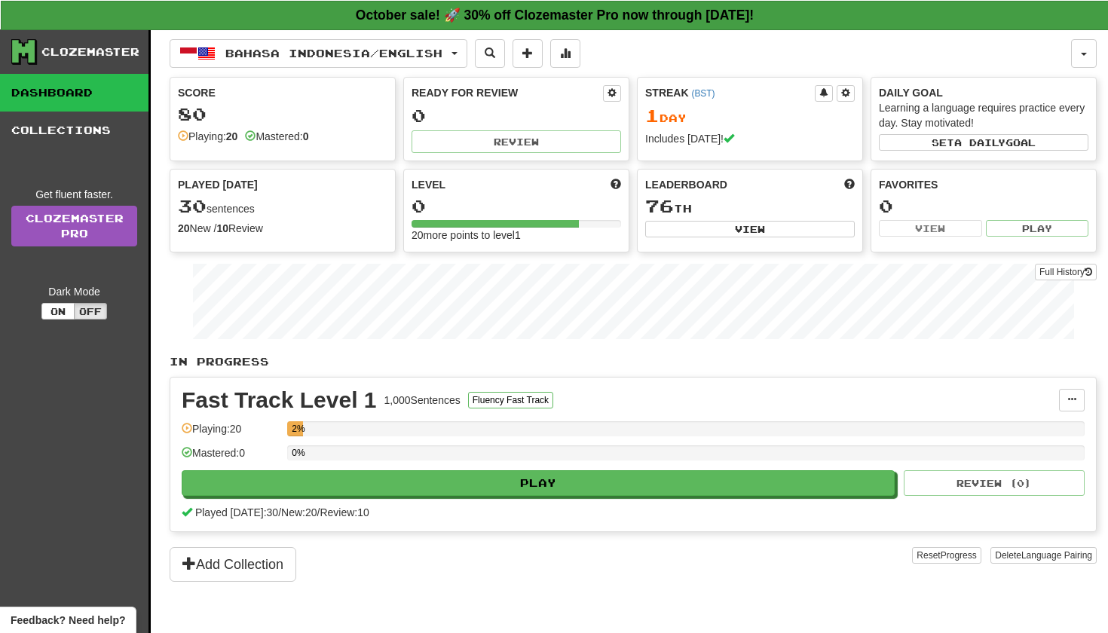
click at [543, 19] on strong "October sale! 🚀 30% off Clozemaster Pro now through Sunday October 19!" at bounding box center [555, 15] width 398 height 15
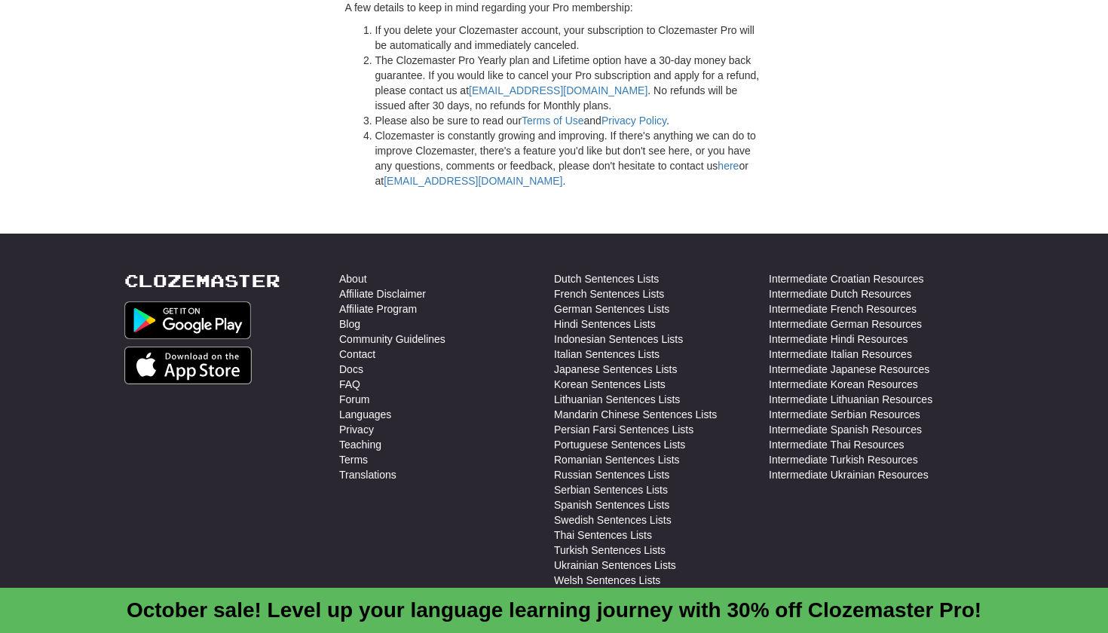
scroll to position [4143, 0]
